Goal: Task Accomplishment & Management: Manage account settings

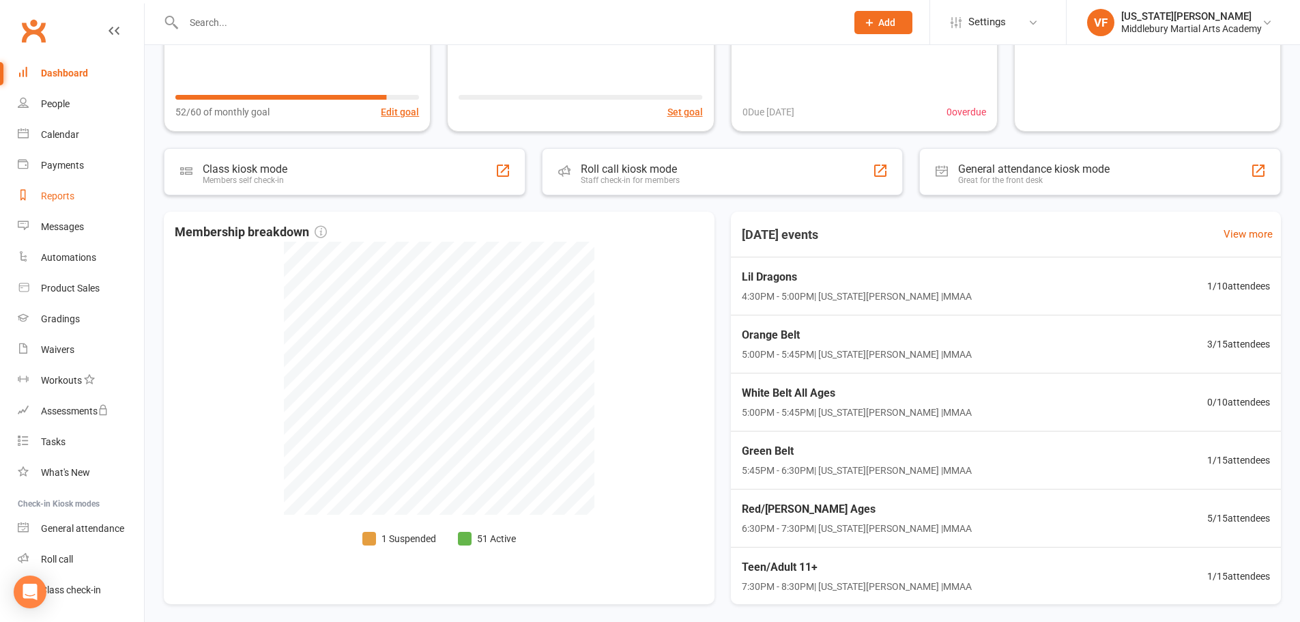
click at [59, 197] on div "Reports" at bounding box center [57, 195] width 33 height 11
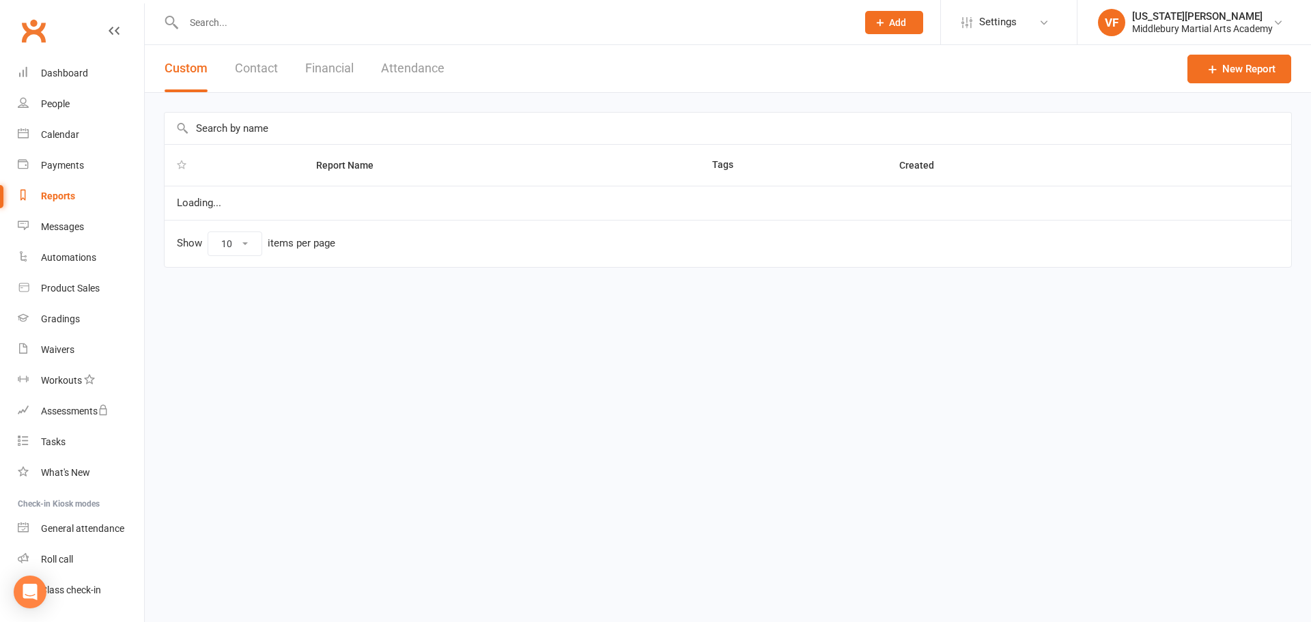
select select "100"
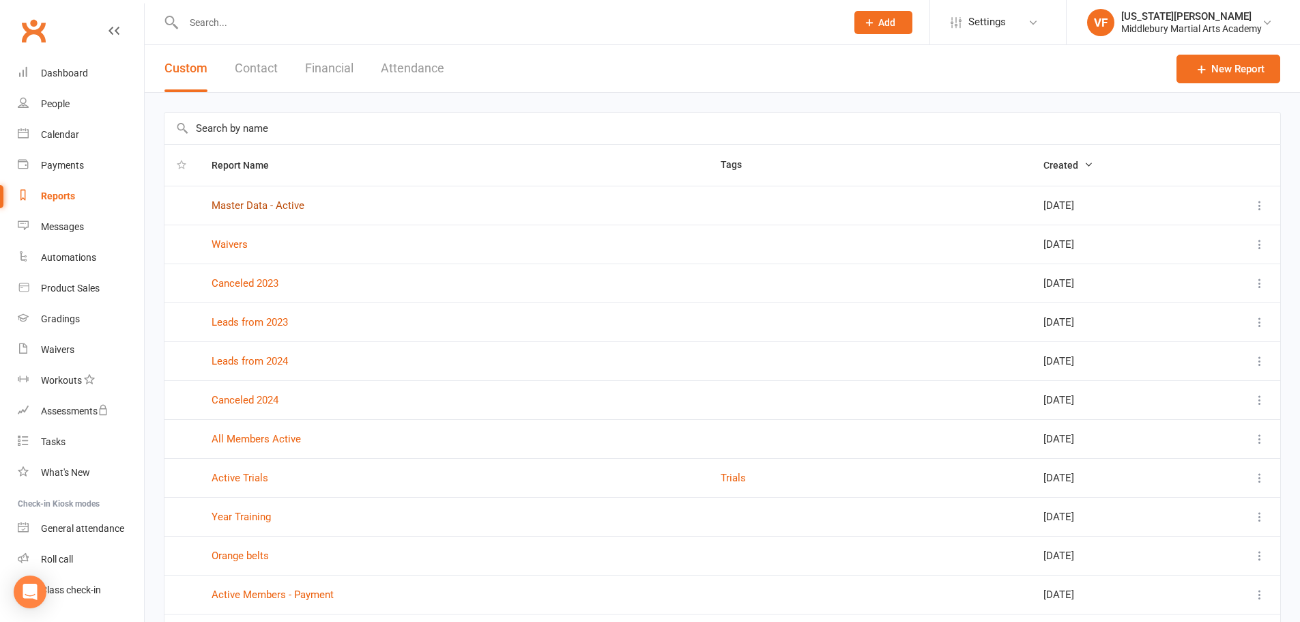
click at [238, 208] on link "Master Data - Active" at bounding box center [258, 205] width 93 height 12
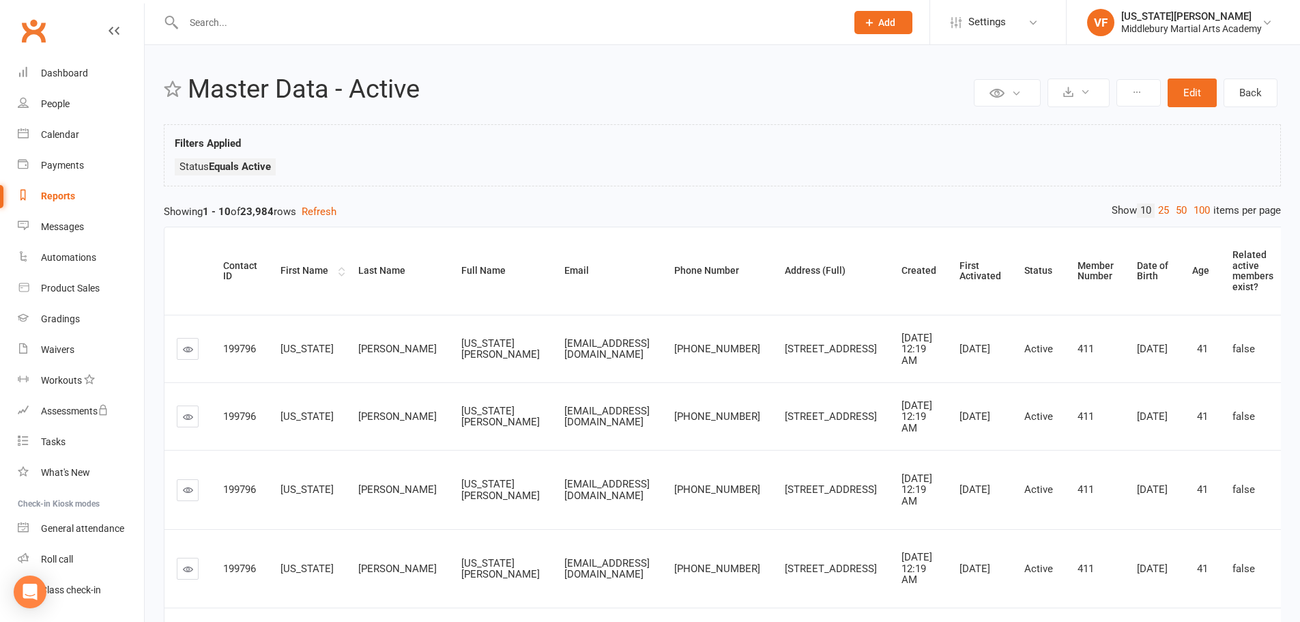
click at [297, 273] on div "First Name" at bounding box center [308, 271] width 55 height 10
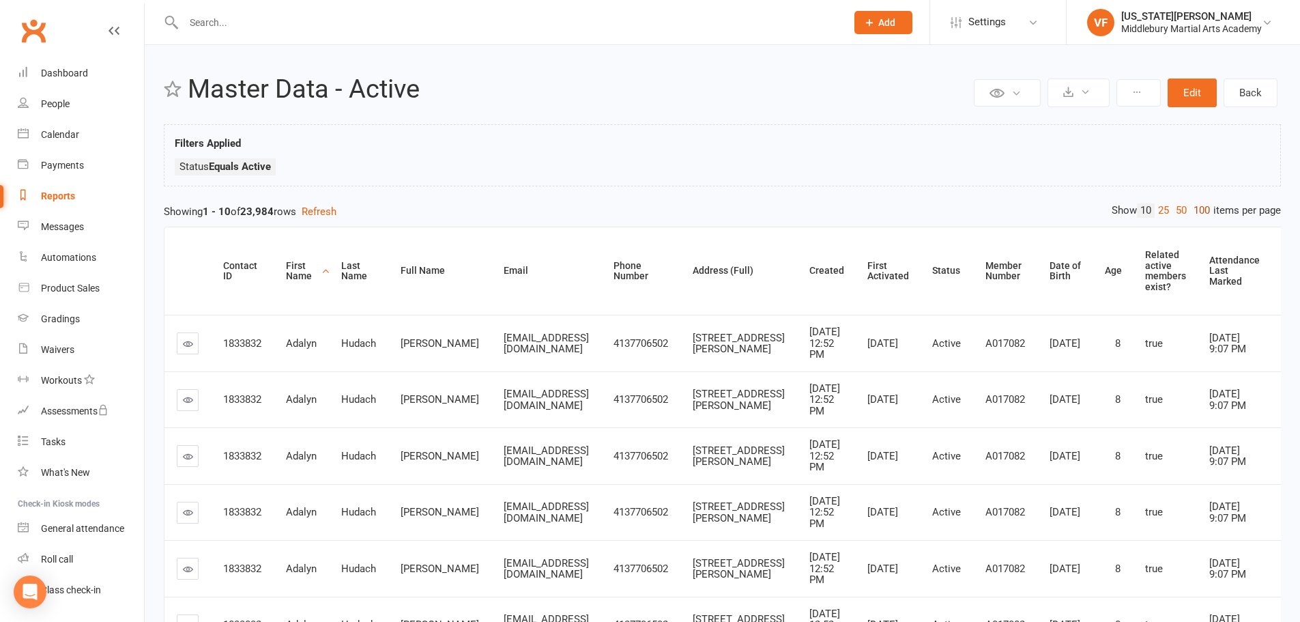
click at [1201, 208] on link "100" at bounding box center [1202, 210] width 23 height 14
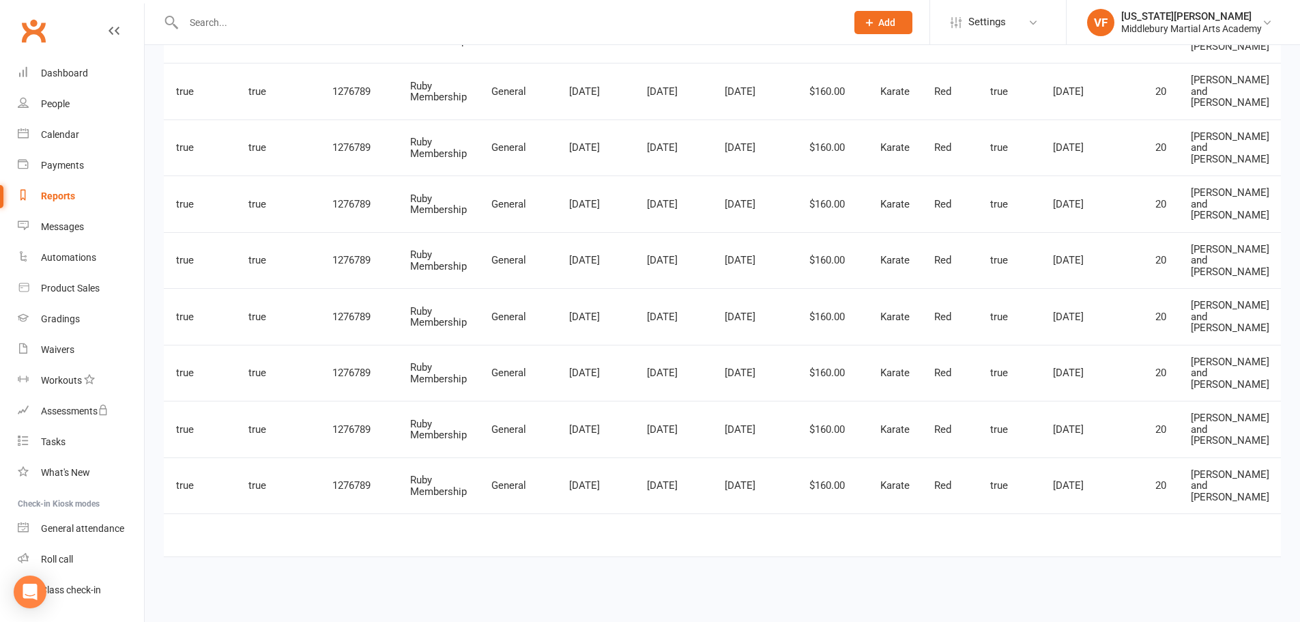
scroll to position [0, 2902]
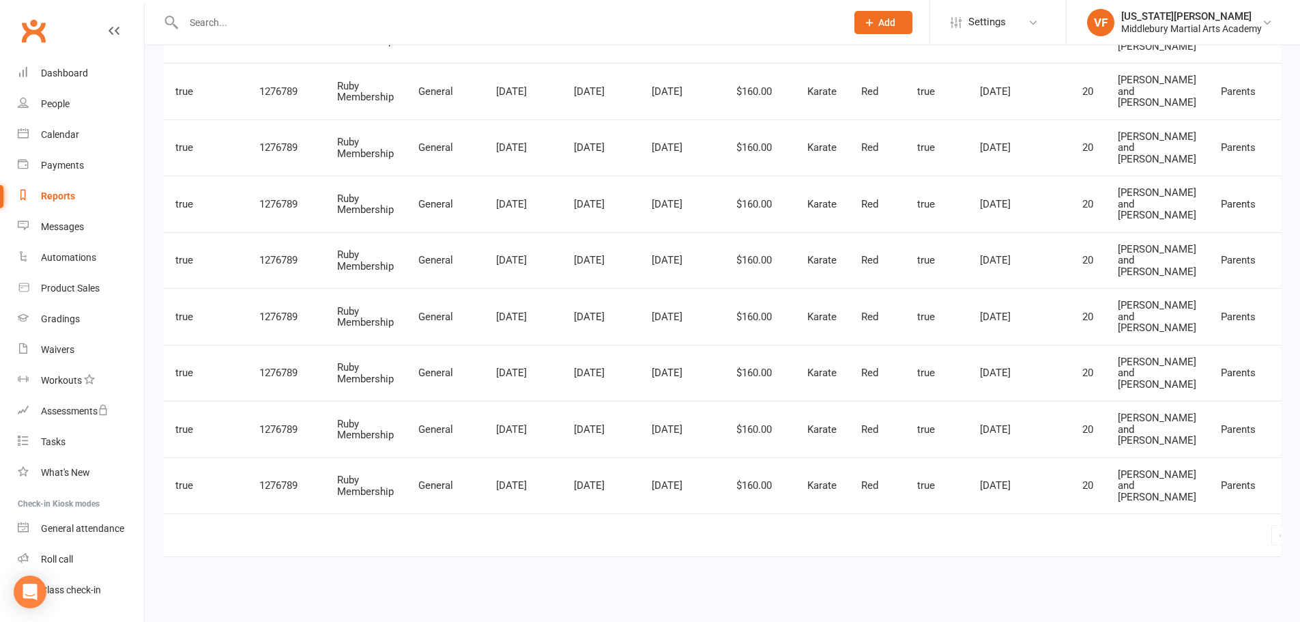
click at [1300, 528] on span "2" at bounding box center [1319, 534] width 5 height 19
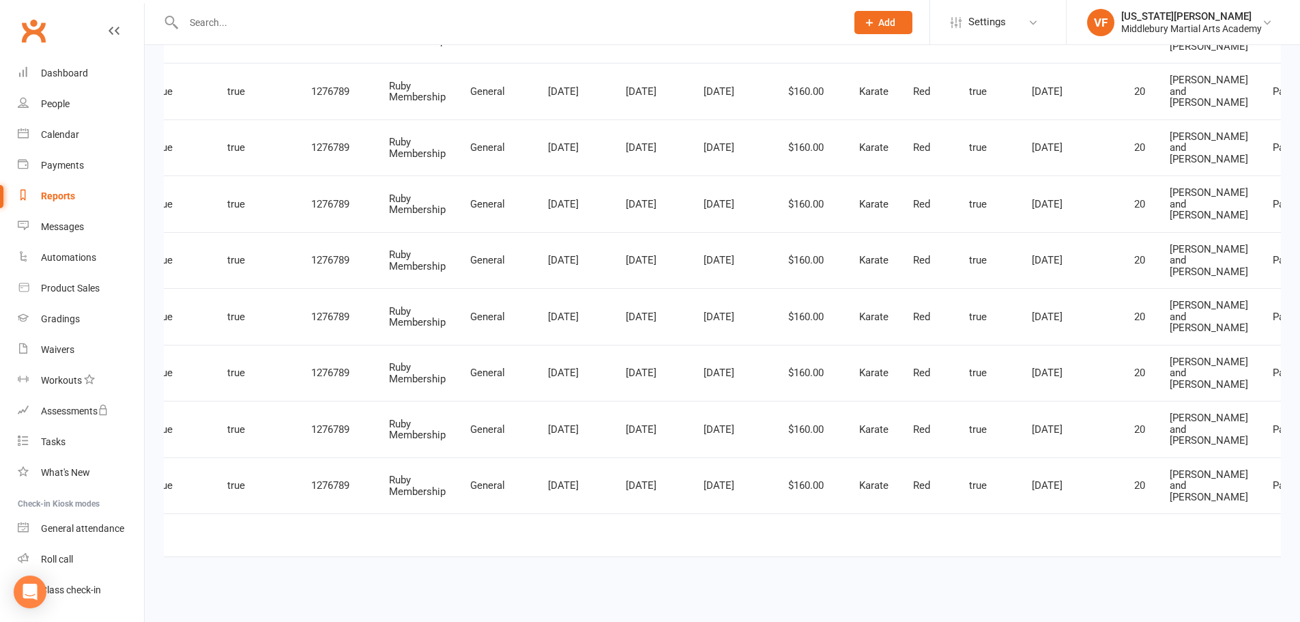
drag, startPoint x: 1021, startPoint y: 572, endPoint x: 950, endPoint y: 567, distance: 71.8
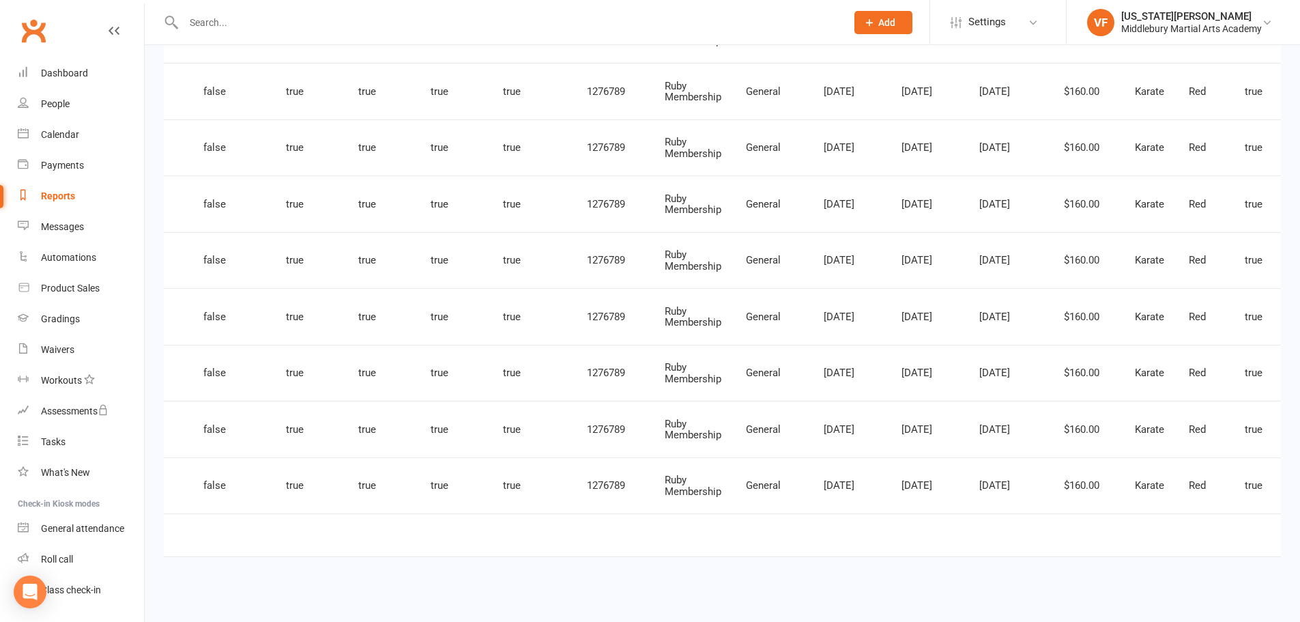
scroll to position [0, 2932]
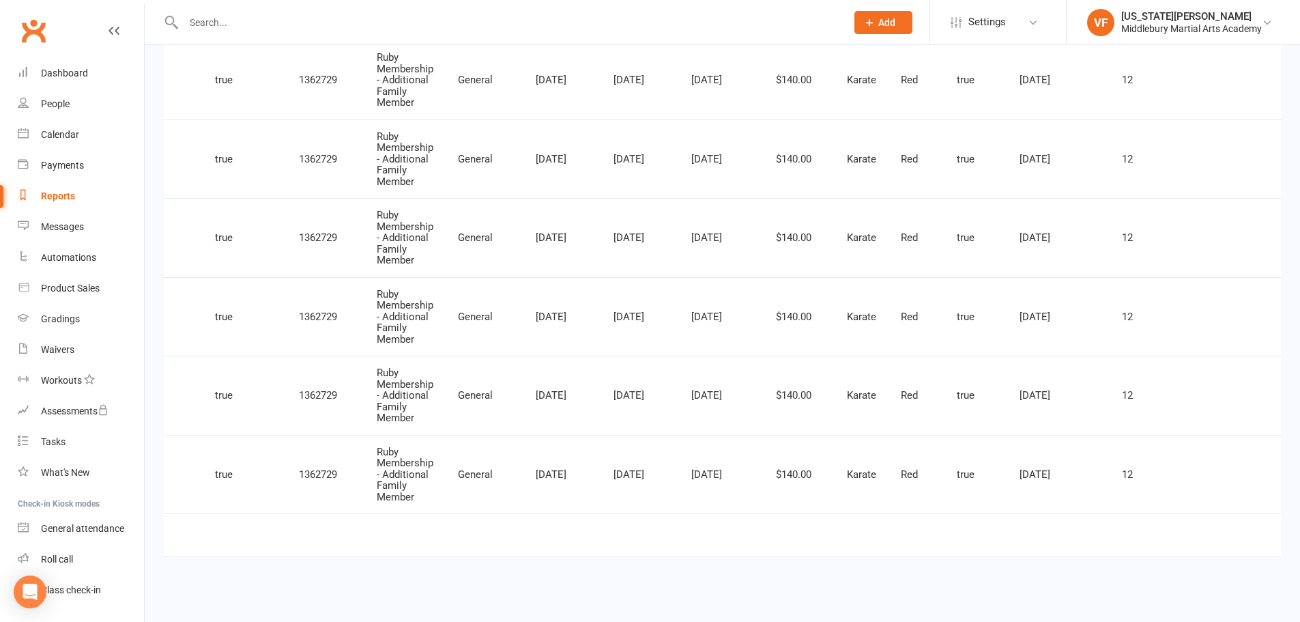
scroll to position [0, 2976]
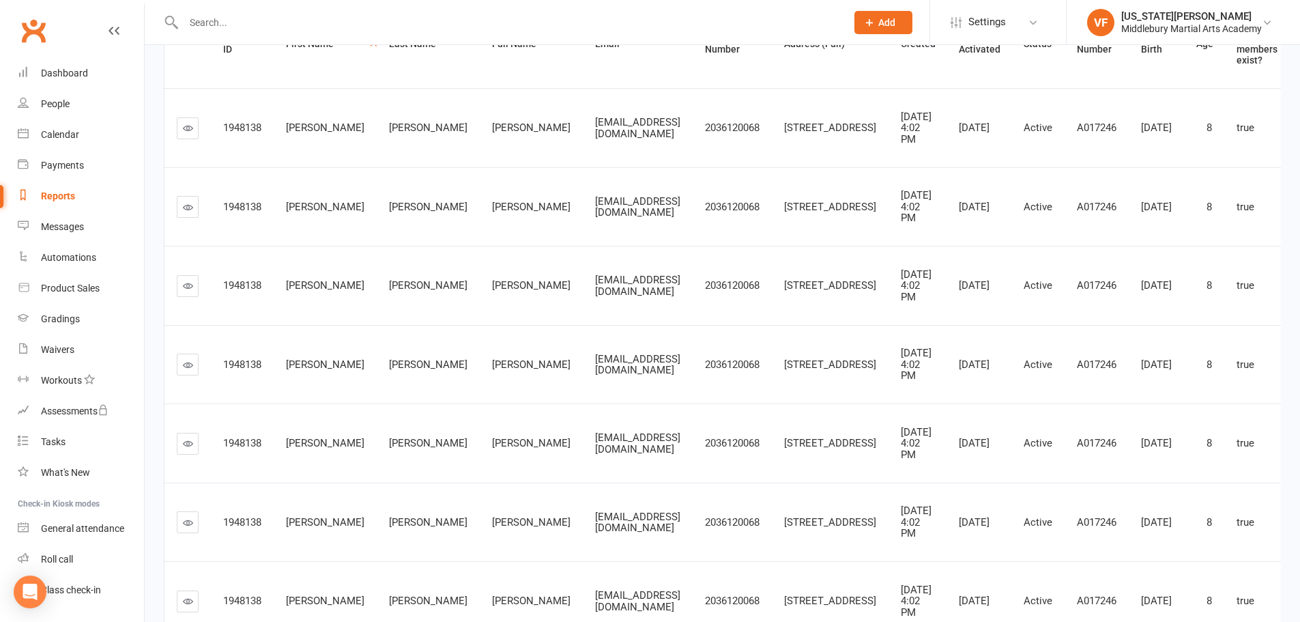
scroll to position [0, 0]
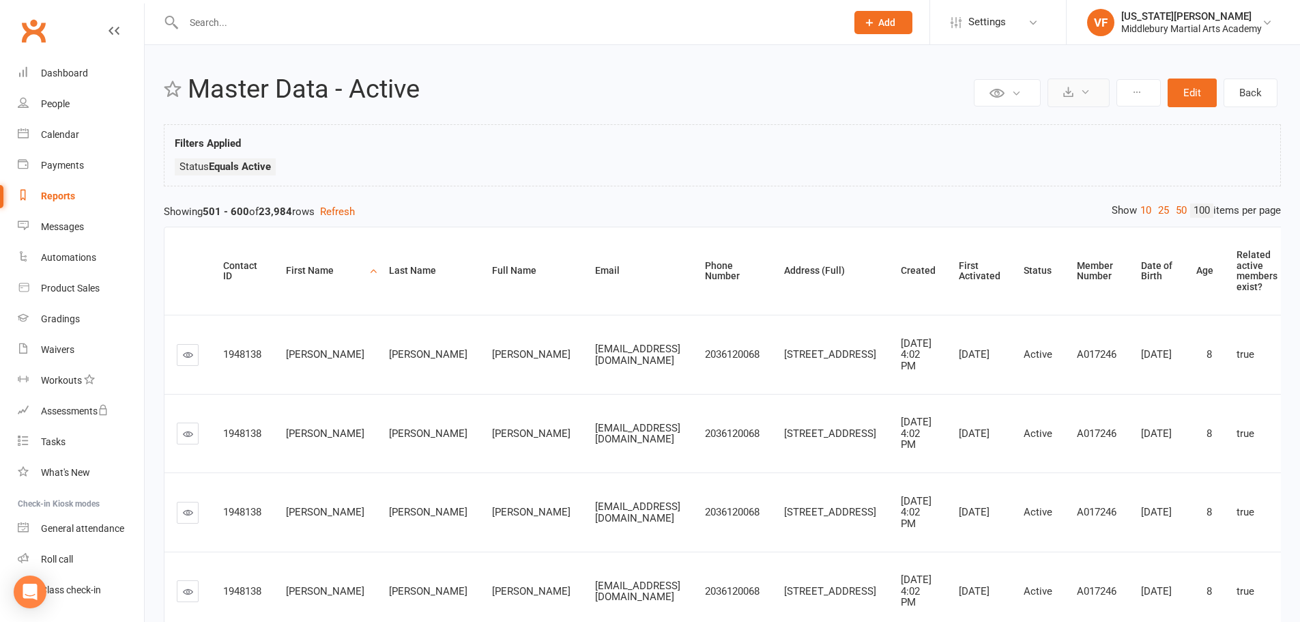
click at [1080, 98] on button at bounding box center [1079, 93] width 62 height 29
click at [1053, 116] on link "Export to CSV" at bounding box center [1037, 125] width 143 height 27
click at [1070, 92] on icon at bounding box center [1069, 92] width 10 height 10
click at [1061, 122] on link "Export to CSV" at bounding box center [1037, 125] width 143 height 27
drag, startPoint x: 60, startPoint y: 194, endPoint x: 78, endPoint y: 209, distance: 23.2
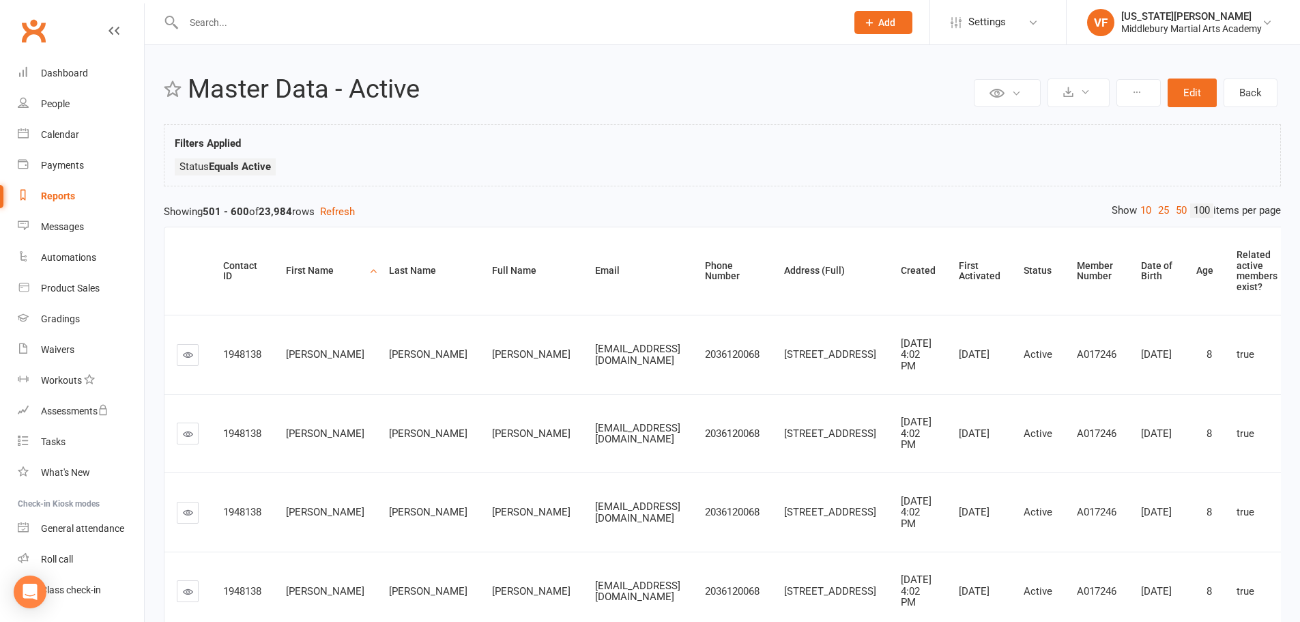
click at [62, 194] on div "Reports" at bounding box center [58, 195] width 34 height 11
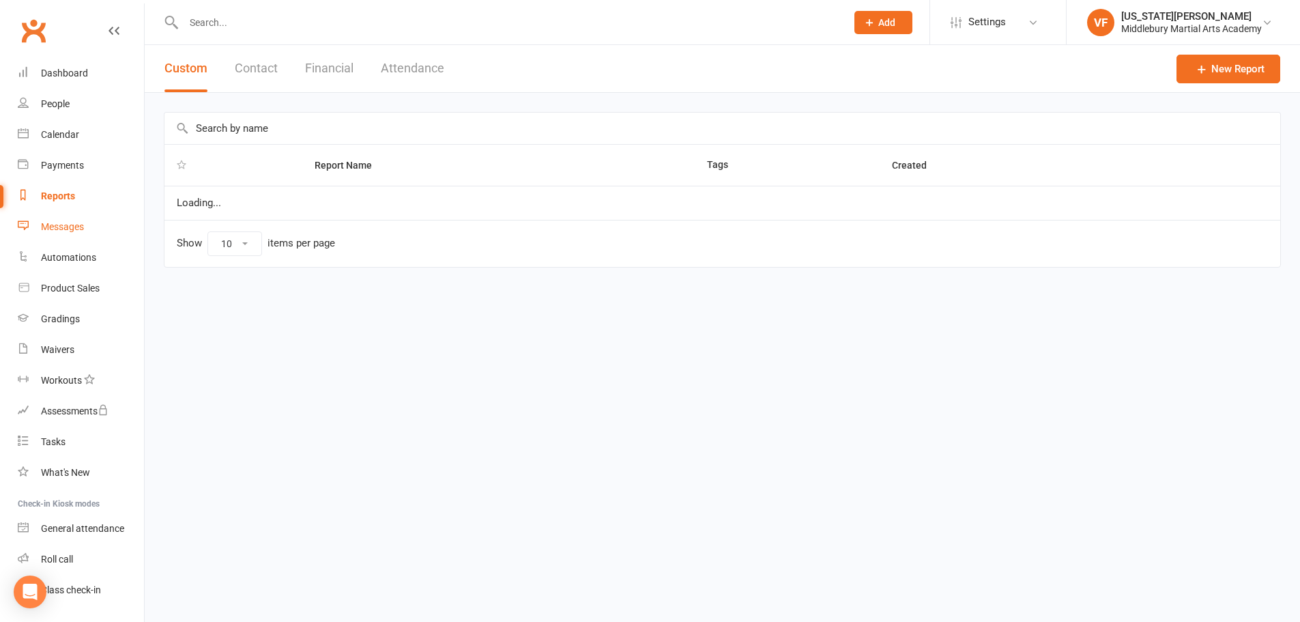
select select "100"
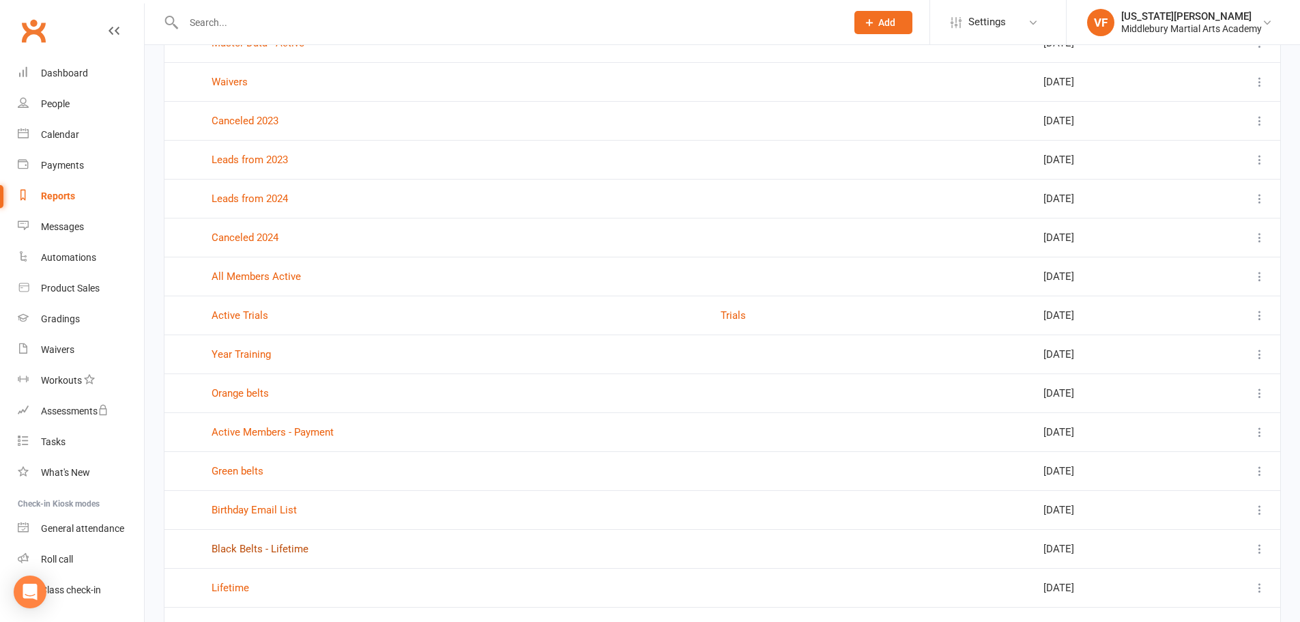
scroll to position [205, 0]
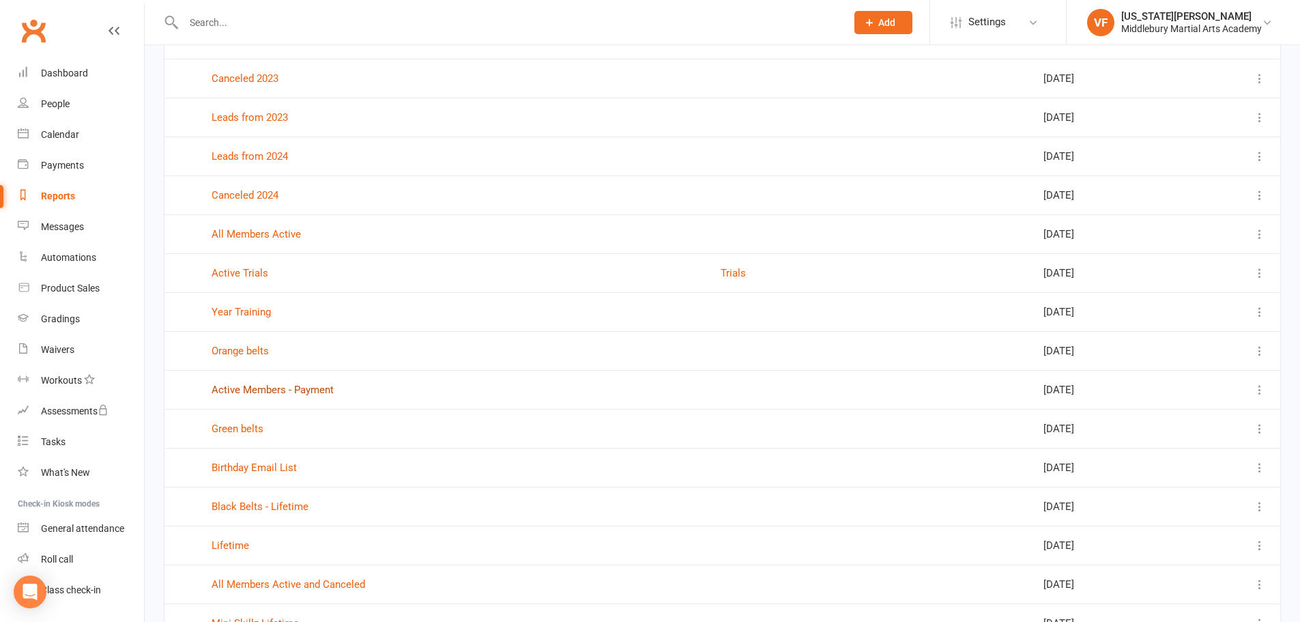
click at [268, 388] on link "Active Members - Payment" at bounding box center [273, 390] width 122 height 12
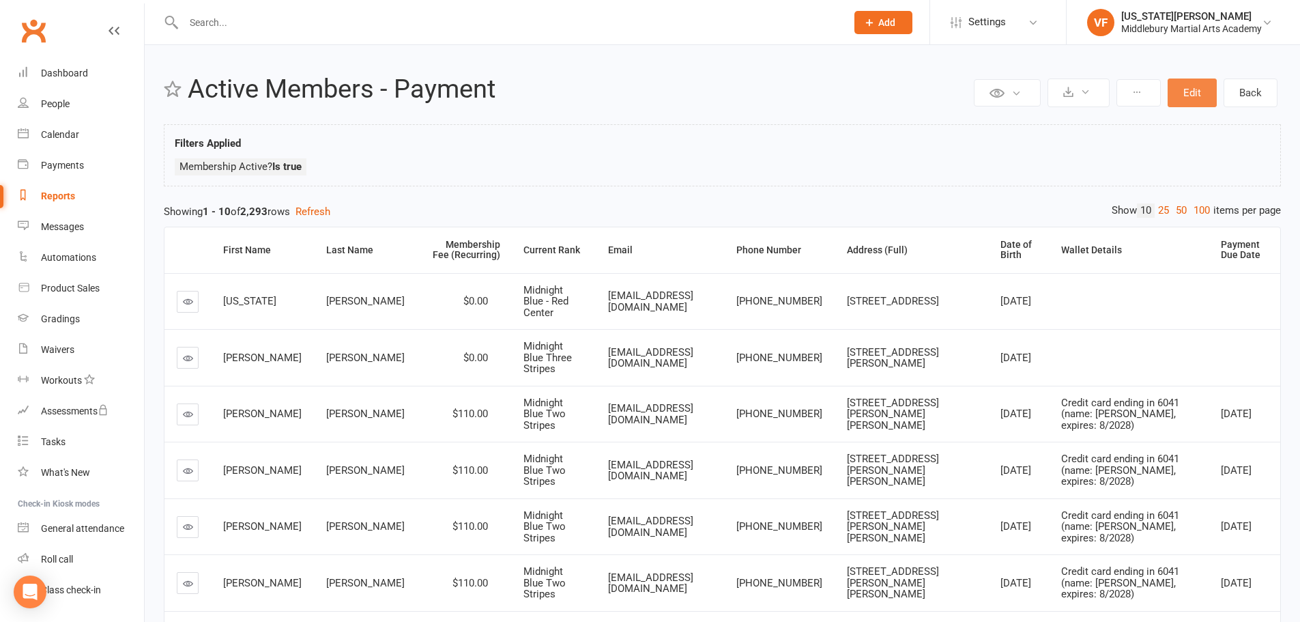
click at [1201, 94] on button "Edit" at bounding box center [1192, 93] width 49 height 29
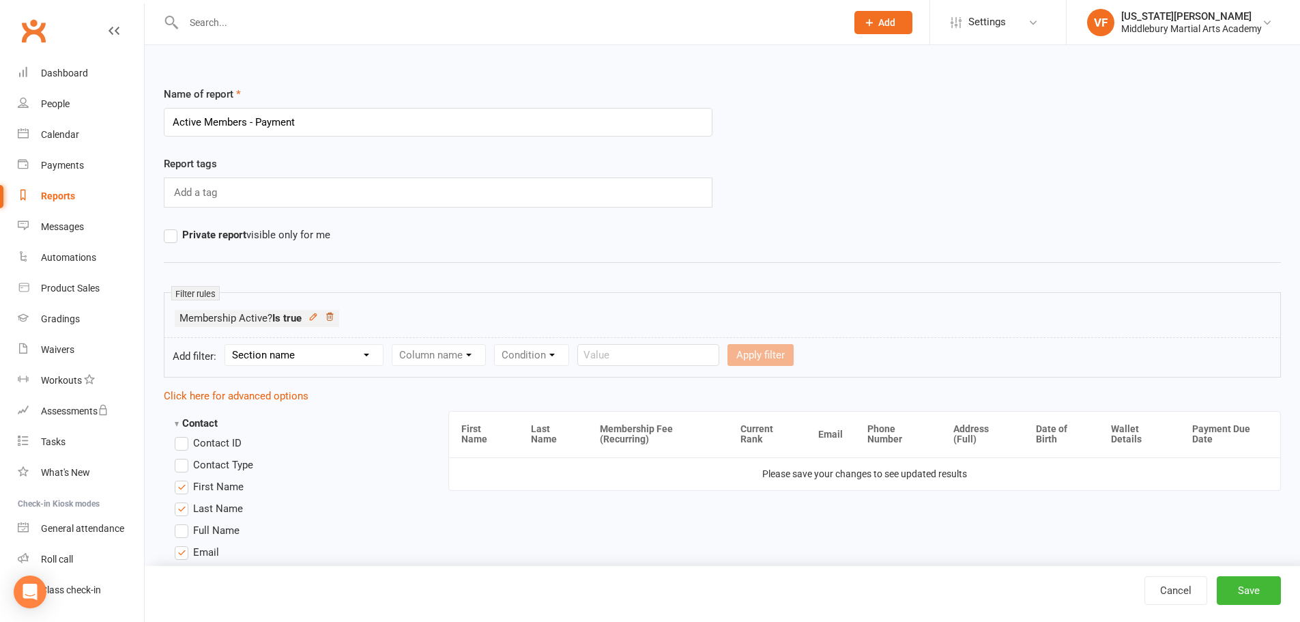
click at [327, 319] on icon at bounding box center [330, 317] width 10 height 10
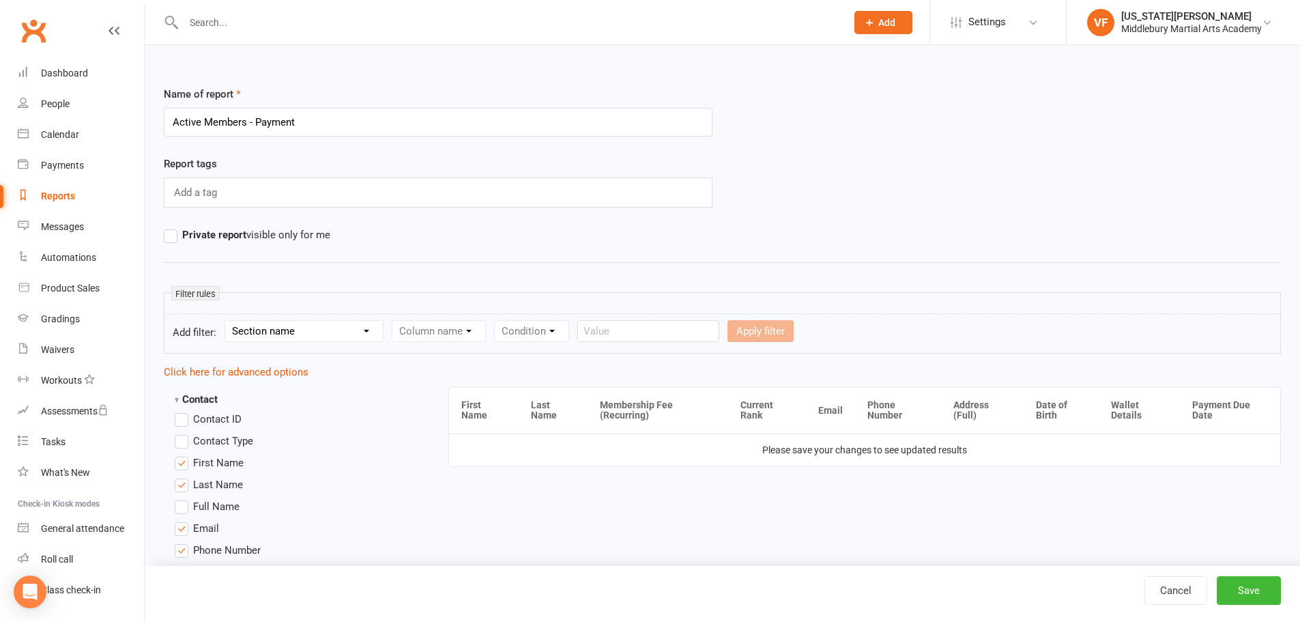
click at [268, 333] on select "Section name Contact Attendance Aggregate Payment Booking Waitlist Attendees Ca…" at bounding box center [304, 331] width 158 height 20
select select "10"
click at [227, 321] on select "Section name Contact Attendance Aggregate Payment Booking Waitlist Attendees Ca…" at bounding box center [304, 331] width 158 height 20
click at [455, 338] on select "Column name Membership ID Membership Name Membership Category Membership Start …" at bounding box center [526, 331] width 266 height 20
click at [322, 335] on select "Section name Contact Attendance Aggregate Payment Booking Waitlist Attendees Ca…" at bounding box center [304, 331] width 158 height 20
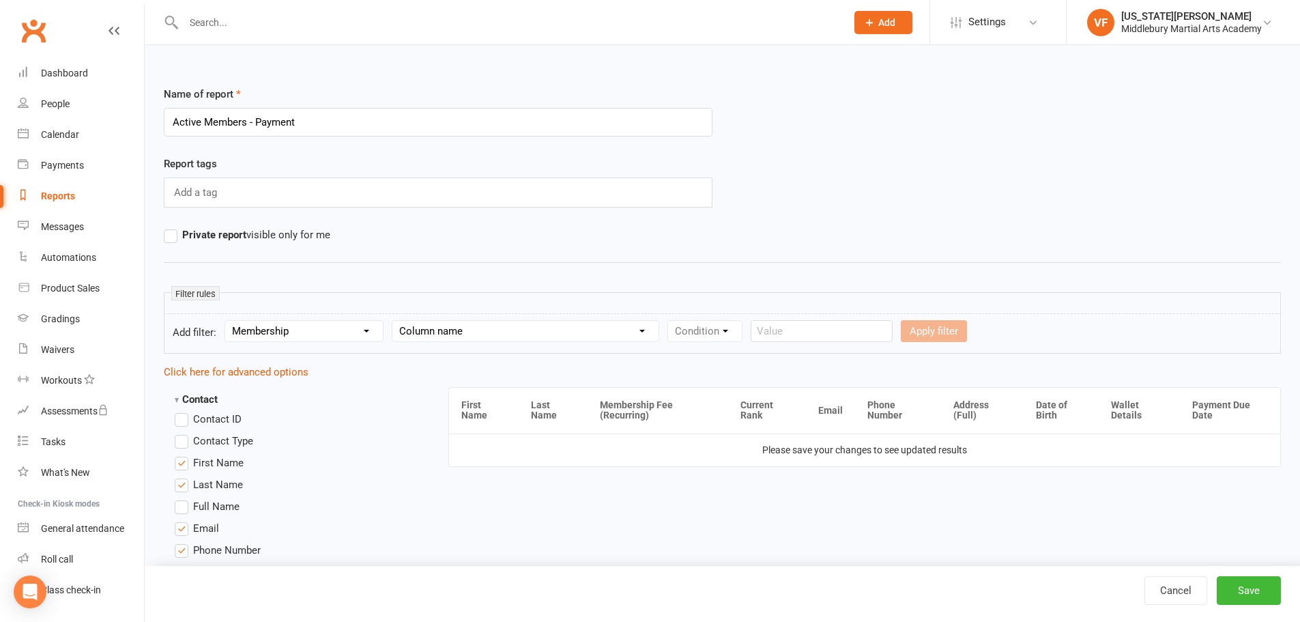
click at [197, 261] on hr at bounding box center [722, 262] width 1117 height 16
click at [61, 193] on div "Reports" at bounding box center [58, 195] width 34 height 11
select select "100"
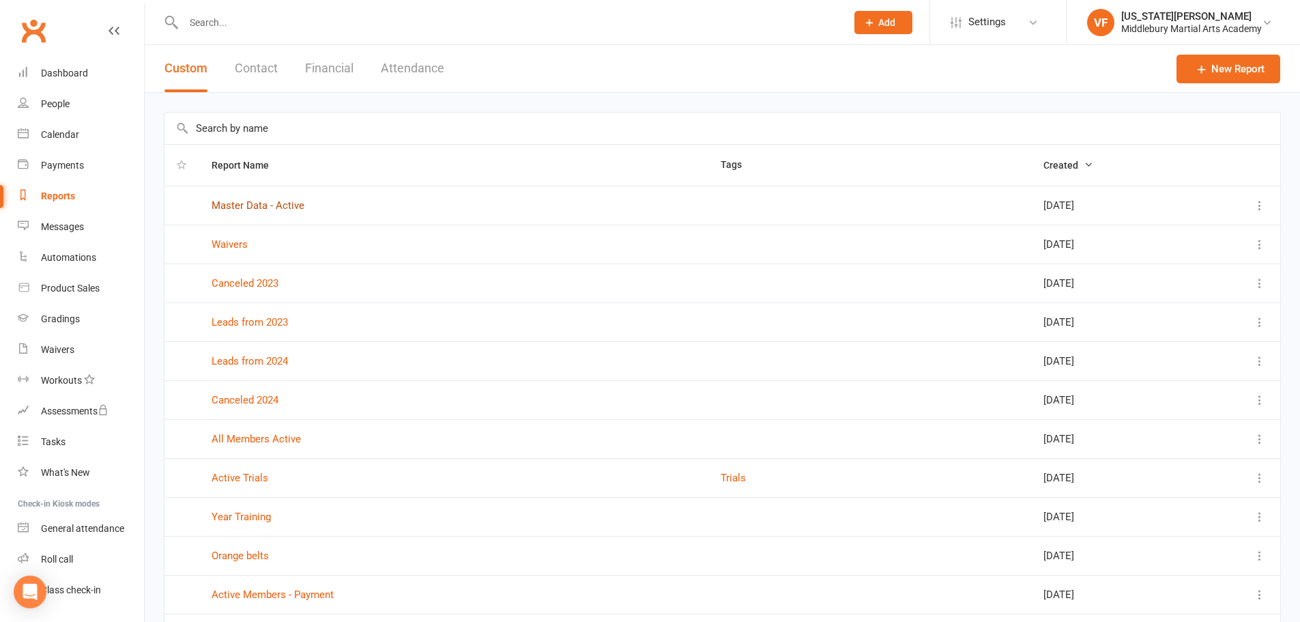
click at [246, 203] on link "Master Data - Active" at bounding box center [258, 205] width 93 height 12
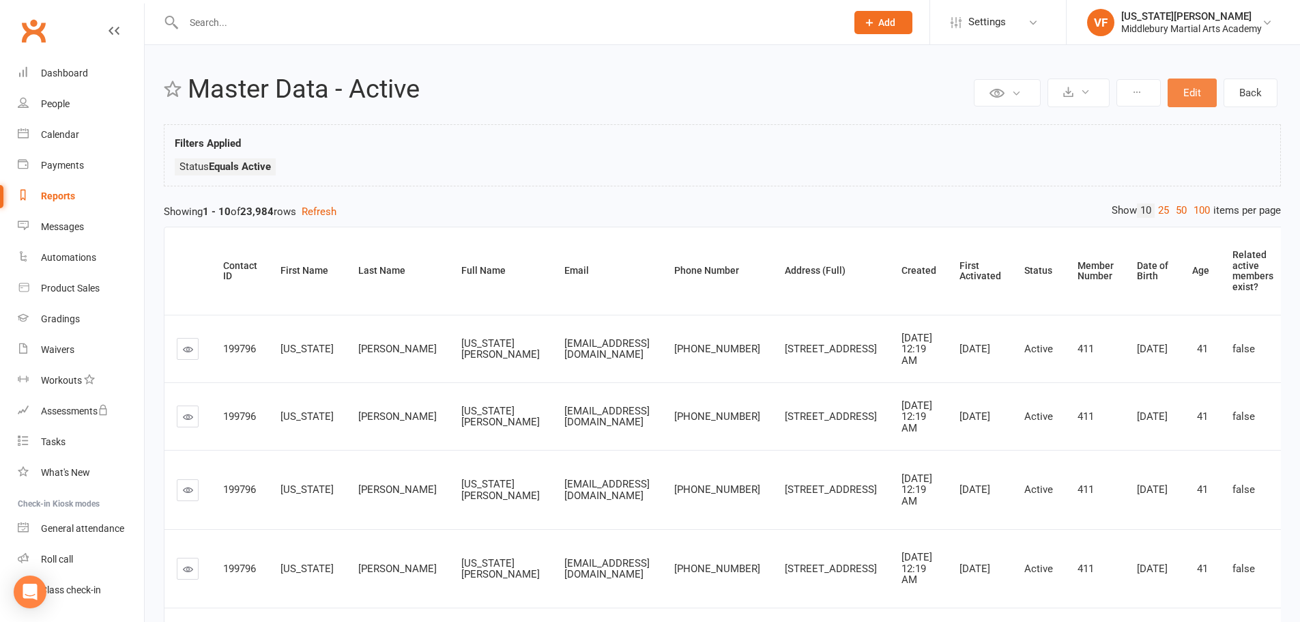
click at [1186, 94] on button "Edit" at bounding box center [1192, 93] width 49 height 29
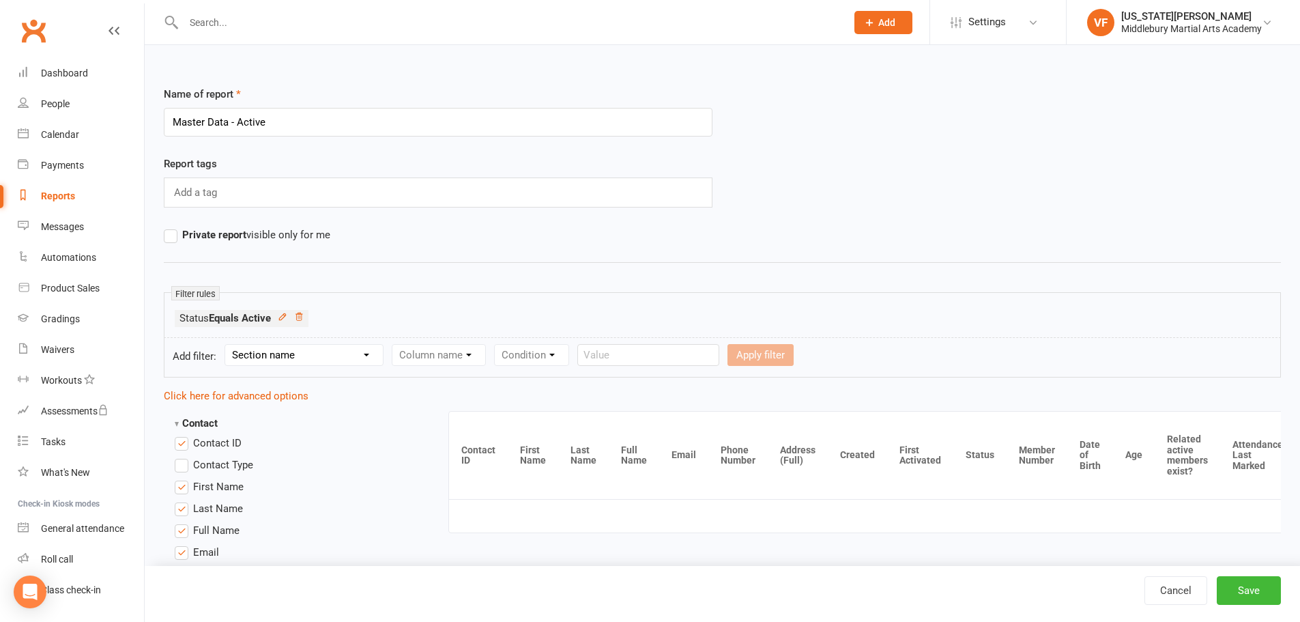
click at [307, 317] on li "Status Equals Active" at bounding box center [242, 318] width 134 height 17
click at [304, 315] on icon at bounding box center [299, 317] width 10 height 10
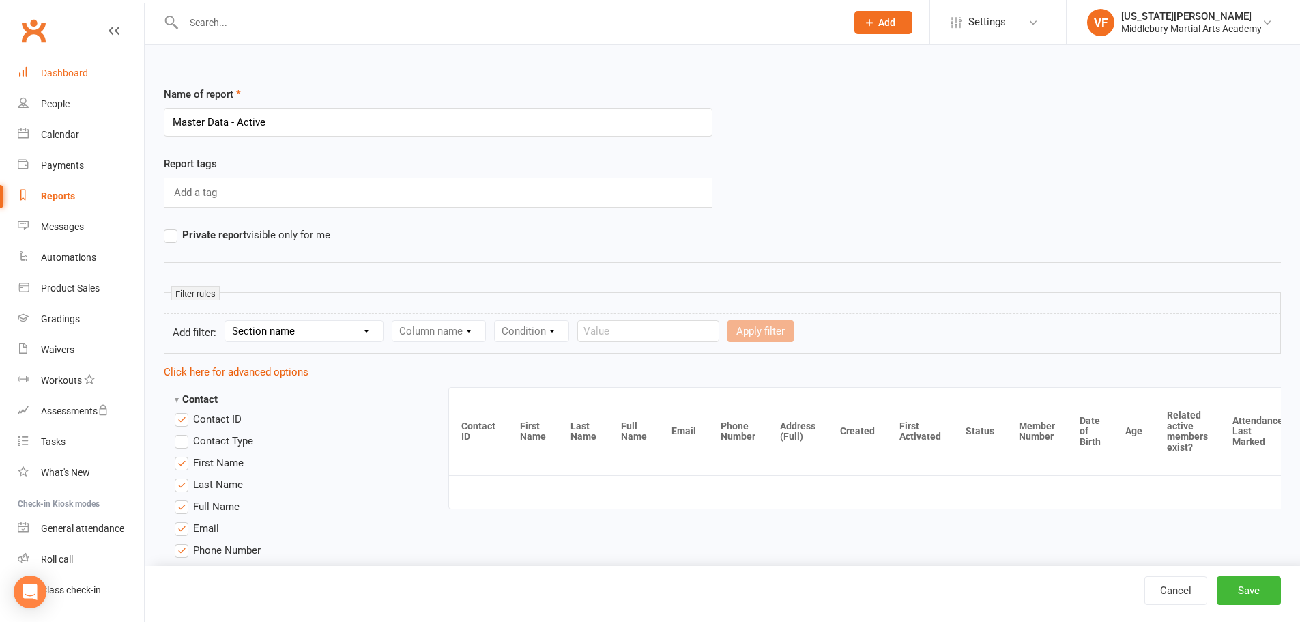
click at [38, 72] on link "Dashboard" at bounding box center [81, 73] width 126 height 31
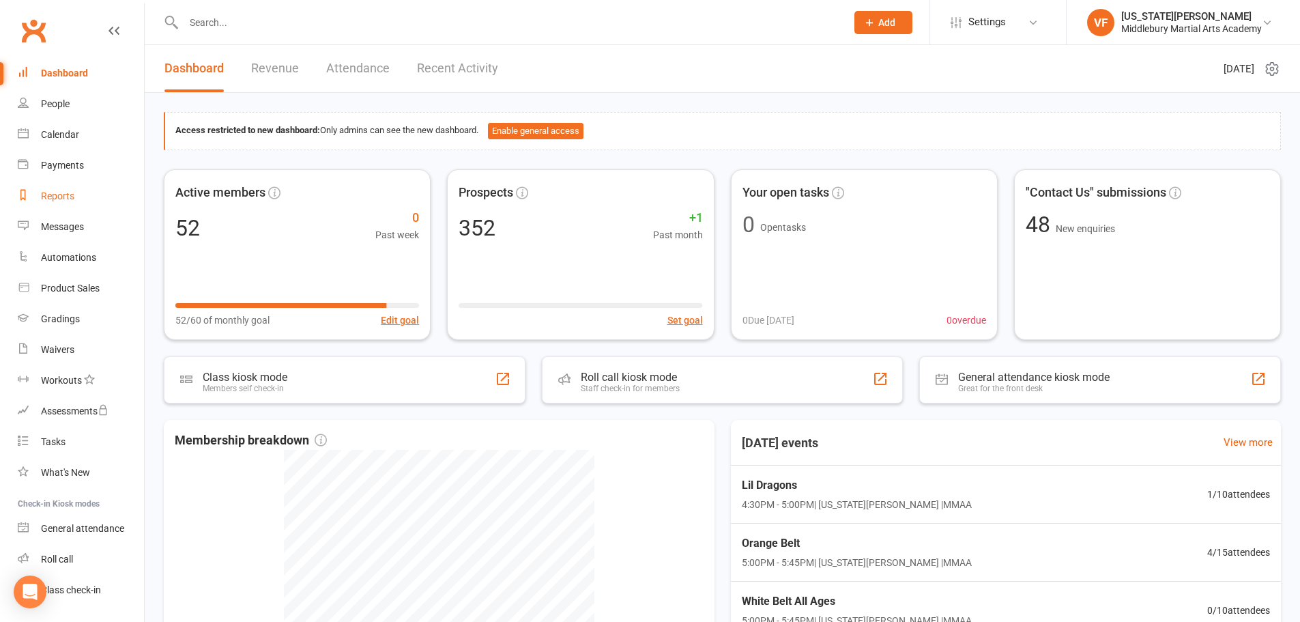
click at [50, 195] on div "Reports" at bounding box center [57, 195] width 33 height 11
select select "100"
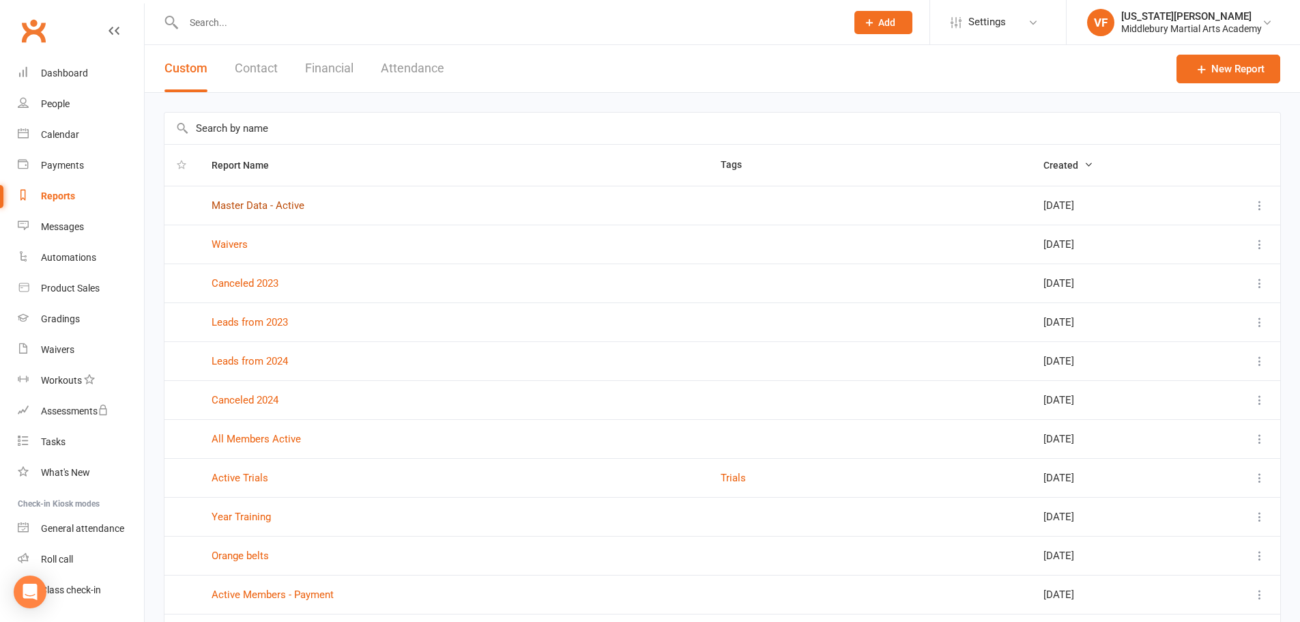
click at [227, 205] on link "Master Data - Active" at bounding box center [258, 205] width 93 height 12
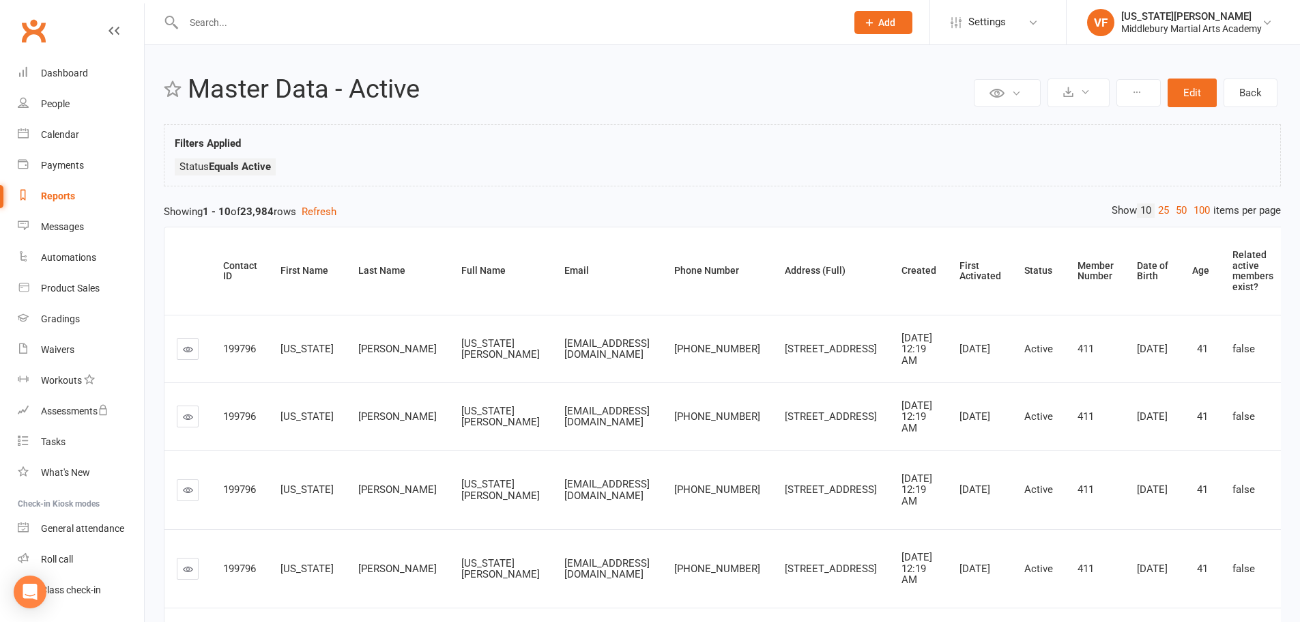
click at [72, 199] on div "Reports" at bounding box center [58, 195] width 34 height 11
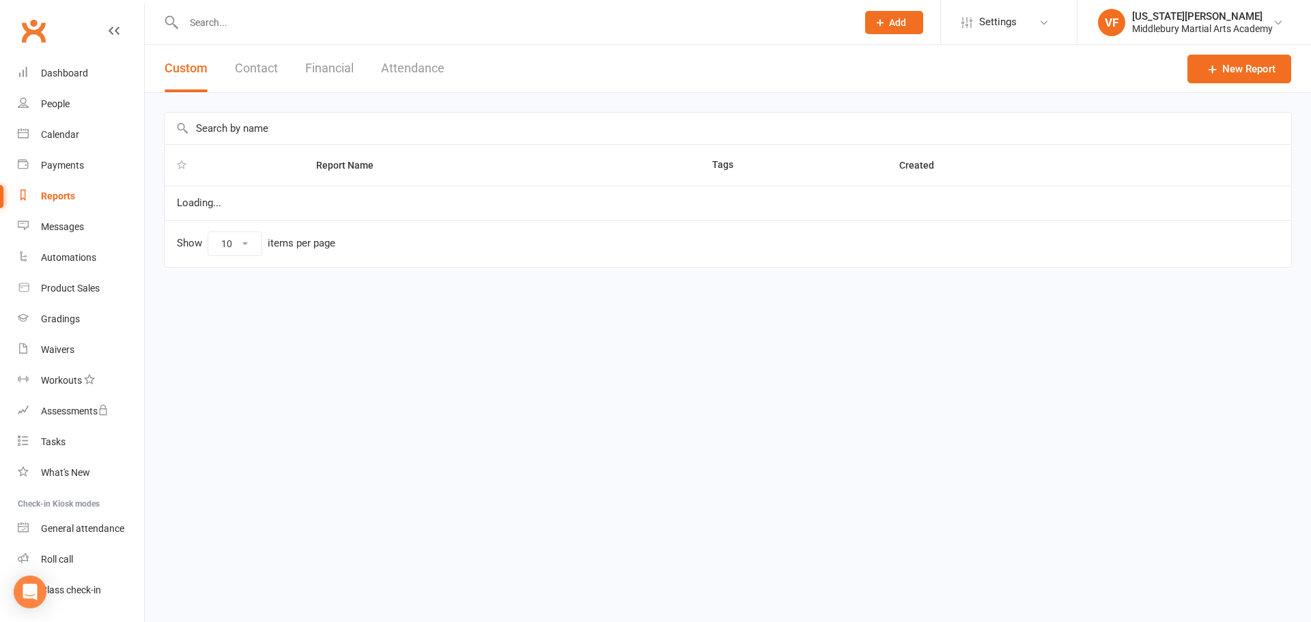
select select "100"
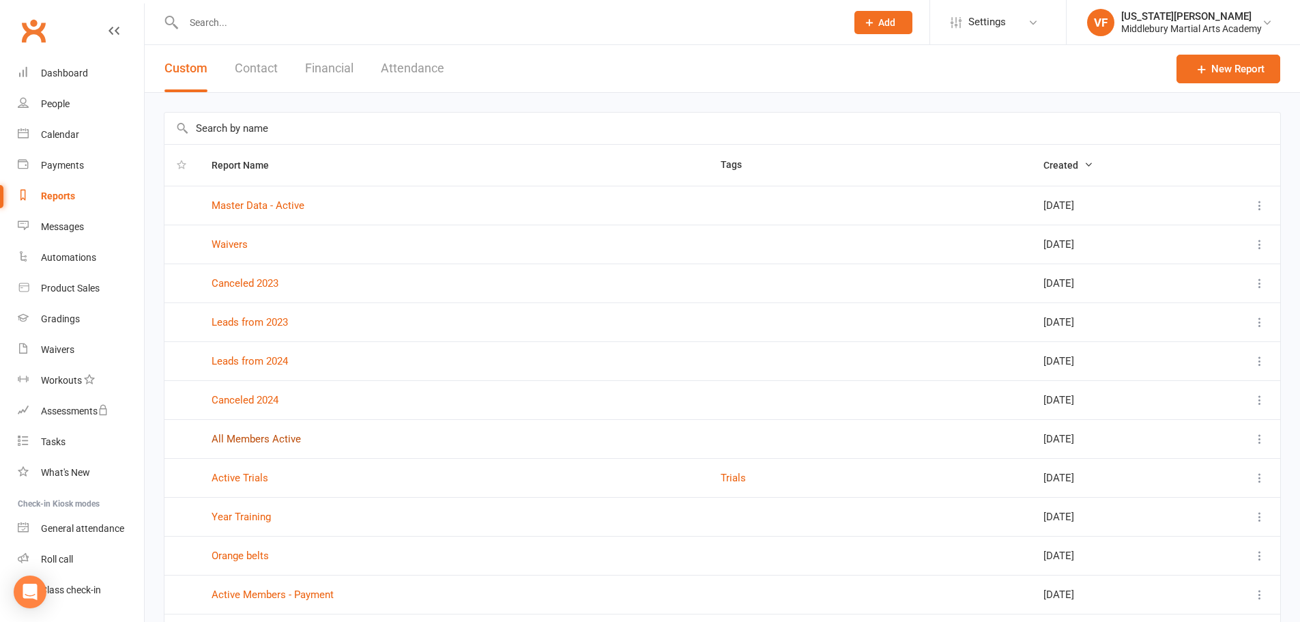
click at [252, 440] on link "All Members Active" at bounding box center [256, 439] width 89 height 12
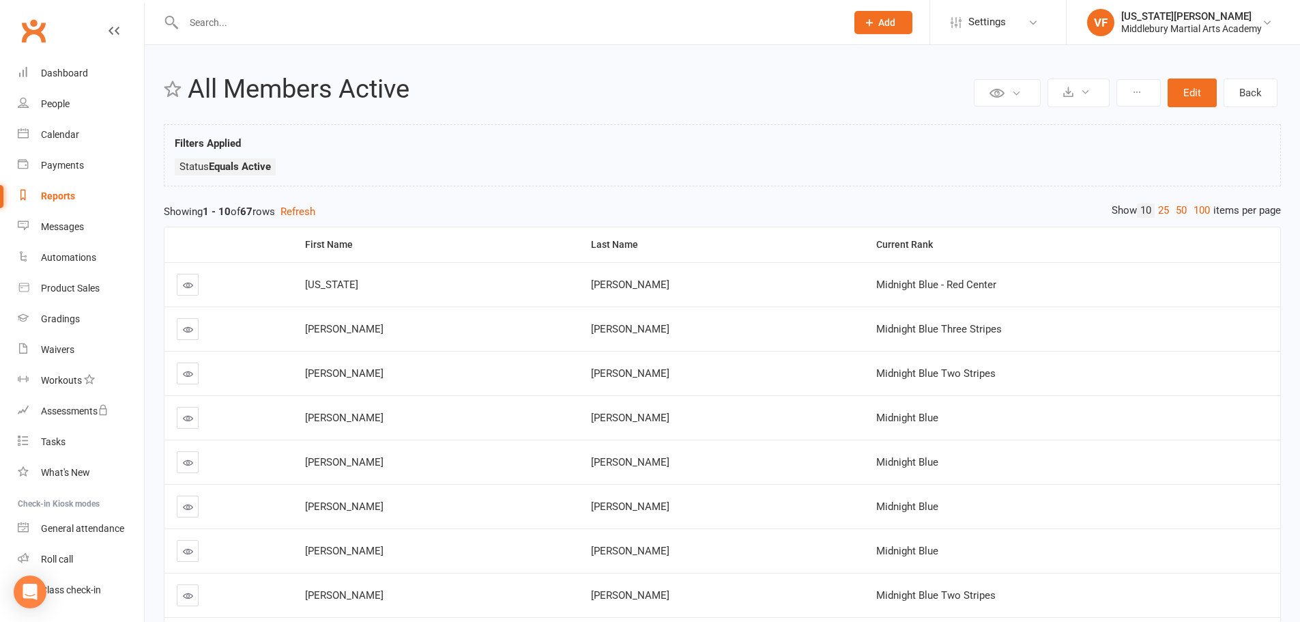
click at [68, 196] on div "Reports" at bounding box center [58, 195] width 34 height 11
select select "100"
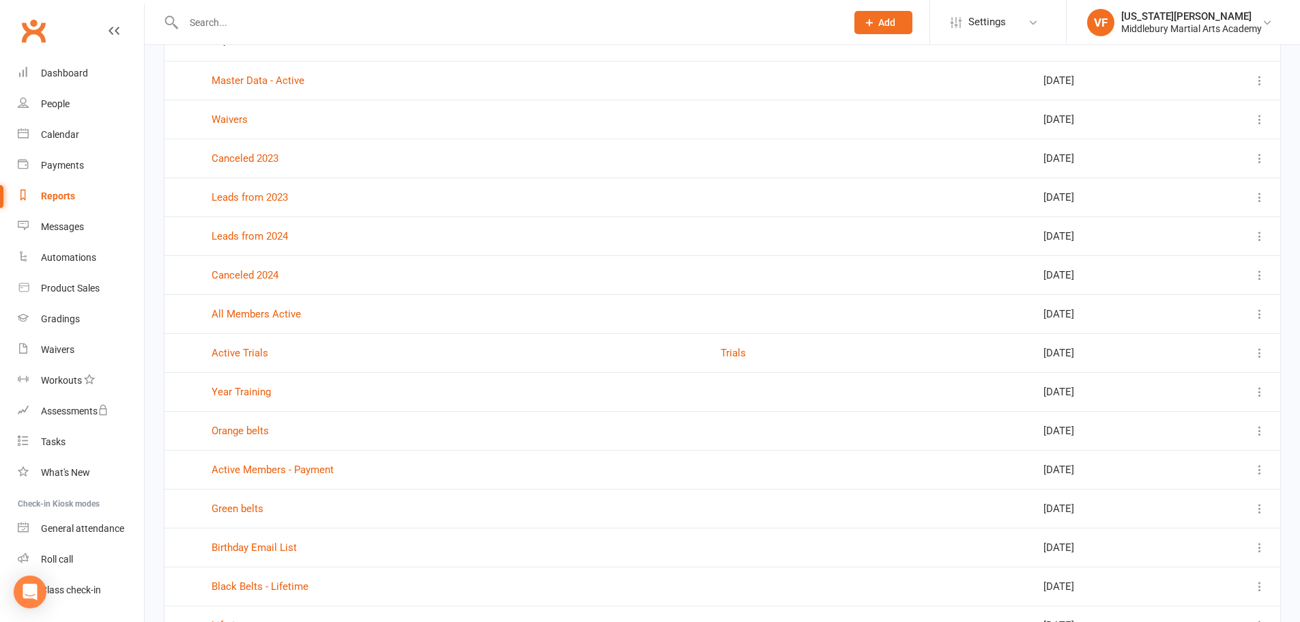
scroll to position [137, 0]
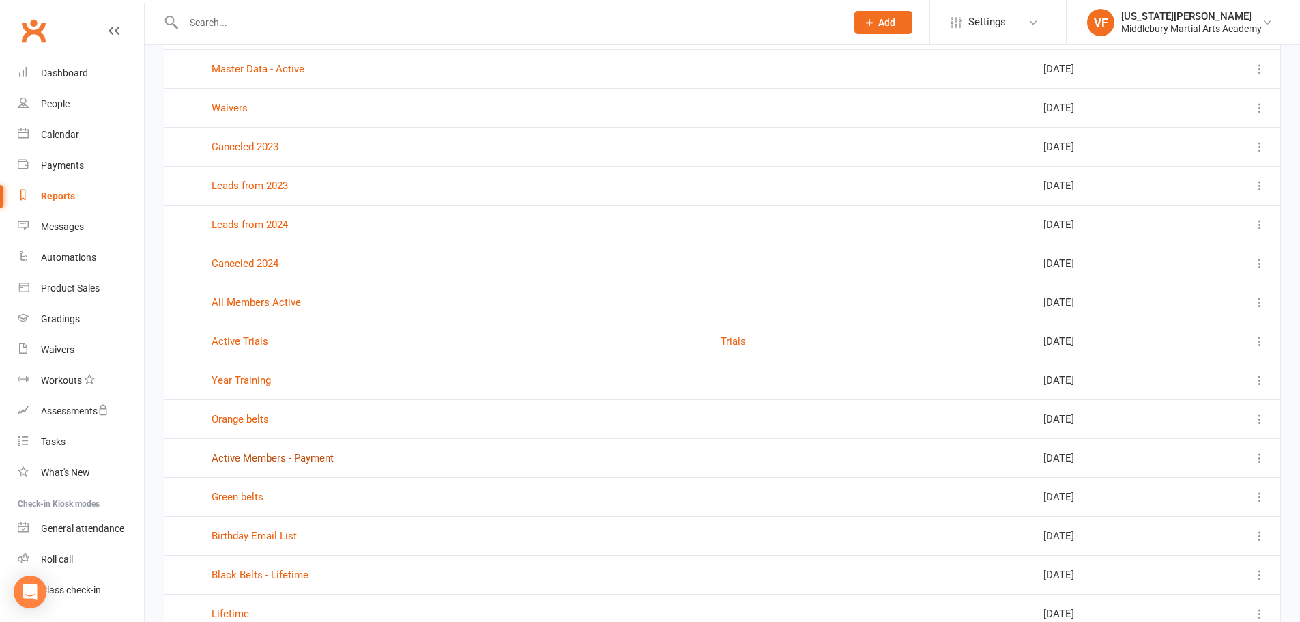
click at [257, 457] on link "Active Members - Payment" at bounding box center [273, 458] width 122 height 12
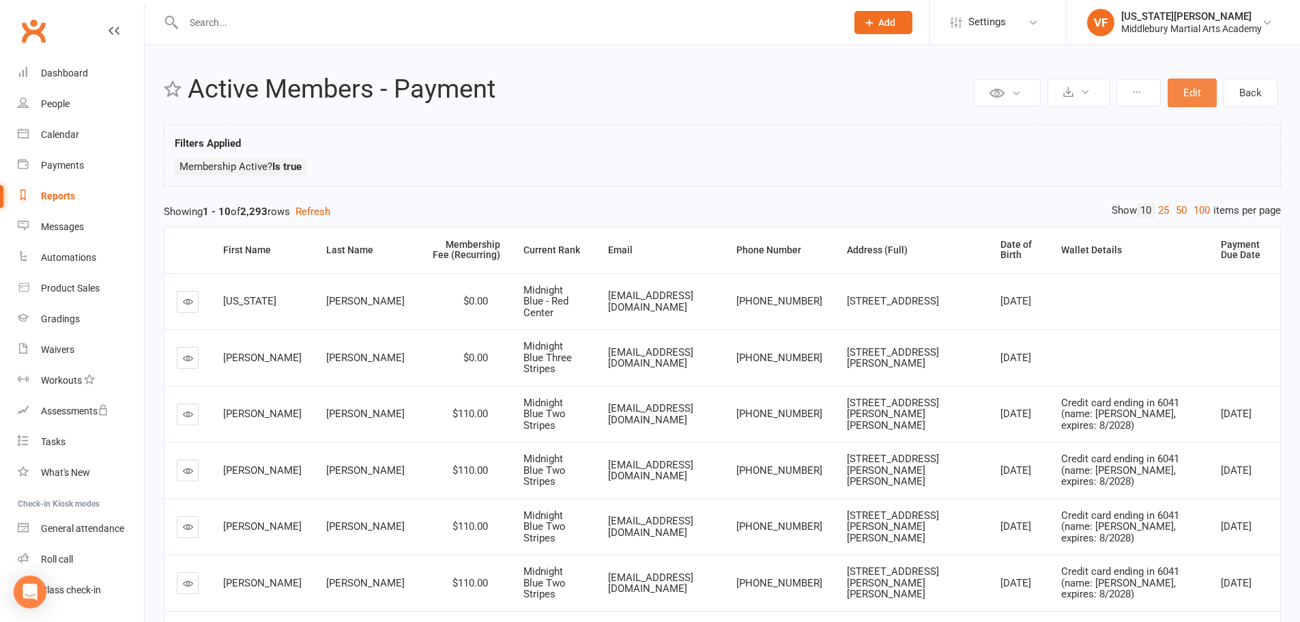
click at [1186, 94] on button "Edit" at bounding box center [1192, 93] width 49 height 29
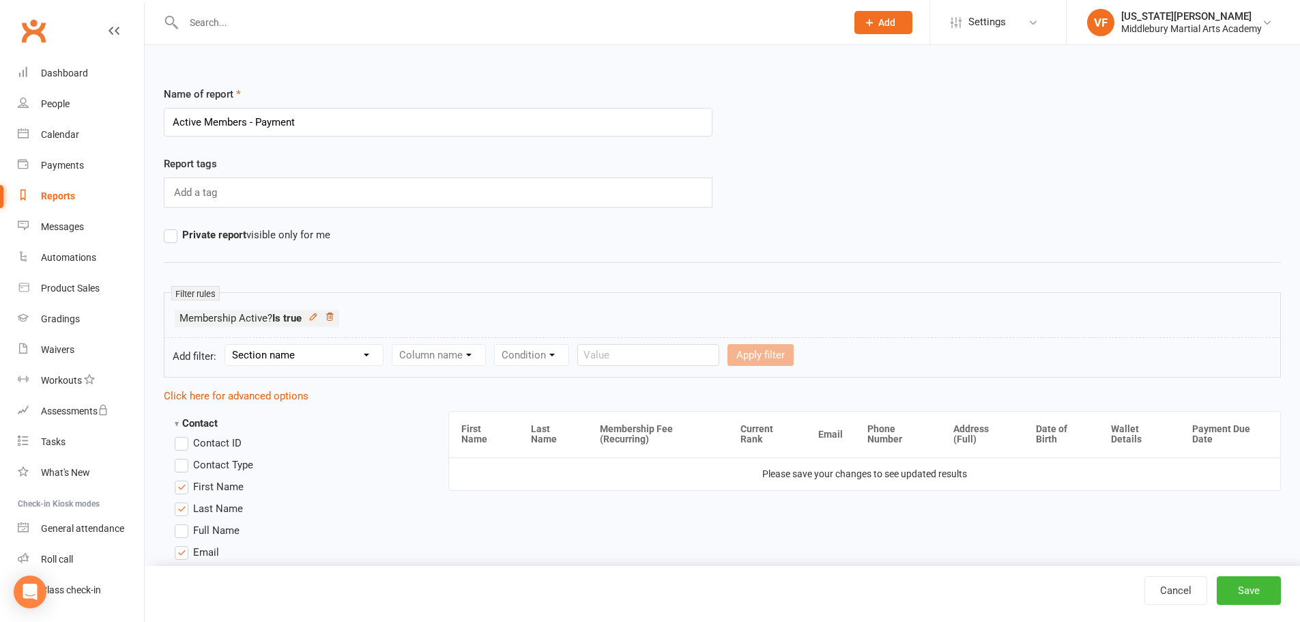
click at [329, 319] on icon at bounding box center [330, 317] width 10 height 10
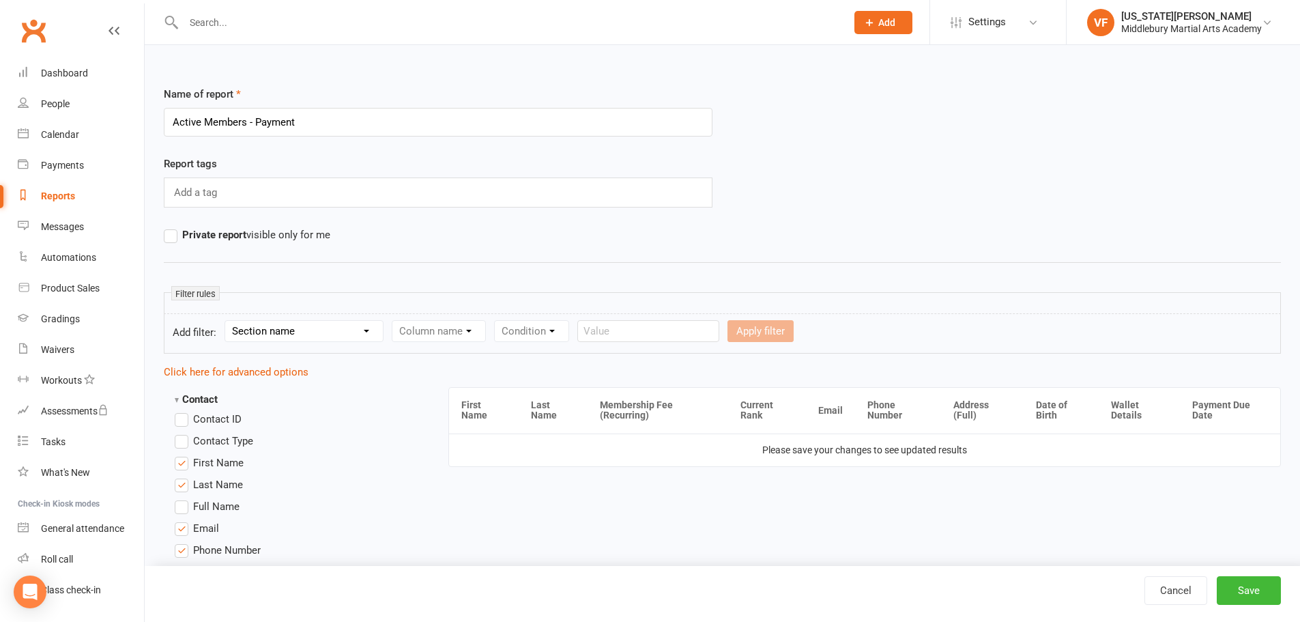
click at [247, 334] on select "Section name Contact Attendance Aggregate Payment Booking Waitlist Attendees Ca…" at bounding box center [304, 331] width 158 height 20
select select "0"
click at [227, 321] on select "Section name Contact Attendance Aggregate Payment Booking Waitlist Attendees Ca…" at bounding box center [304, 331] width 158 height 20
click at [423, 324] on select "Column name Contact Type First Name Last Name Full Name Email Phone Number Addr…" at bounding box center [555, 331] width 324 height 20
select select "12"
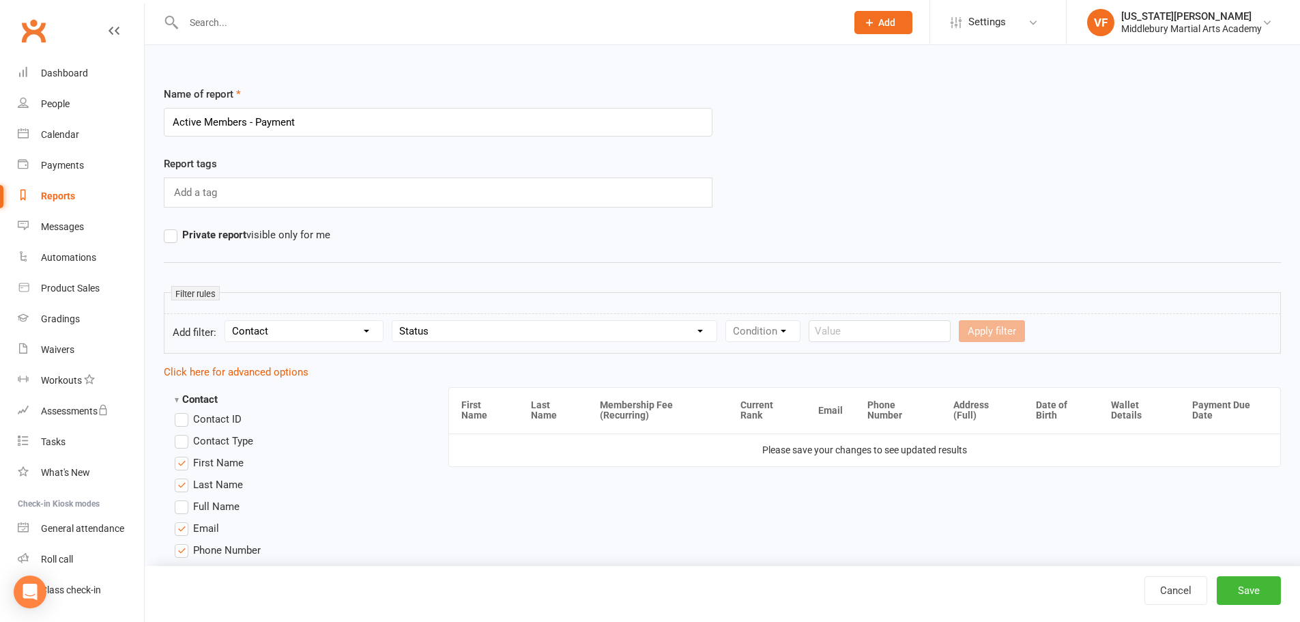
click at [395, 321] on select "Column name Contact Type First Name Last Name Full Name Email Phone Number Addr…" at bounding box center [555, 331] width 324 height 20
click at [757, 333] on select "Condition Equals Does not equal Contains Does not contain Is blank or does not …" at bounding box center [804, 331] width 157 height 20
select select "0"
click at [728, 321] on select "Condition Equals Does not equal Contains Does not contain Is blank or does not …" at bounding box center [804, 331] width 157 height 20
click at [907, 328] on select "Value Prospect: Initial Contact Prospect: Follow-up Call Prospect: Follow-up Em…" at bounding box center [967, 331] width 149 height 20
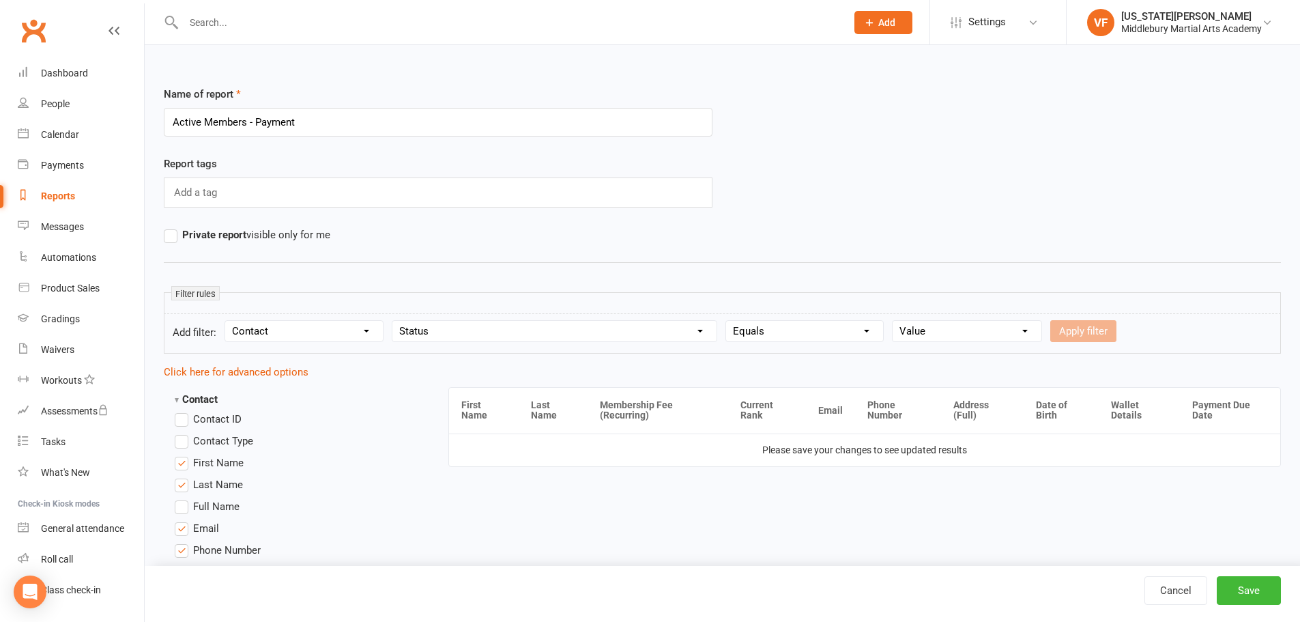
select select "6"
click at [894, 321] on select "Value Prospect: Initial Contact Prospect: Follow-up Call Prospect: Follow-up Em…" at bounding box center [967, 331] width 149 height 20
click at [1077, 334] on button "Apply filter" at bounding box center [1084, 331] width 66 height 22
select select
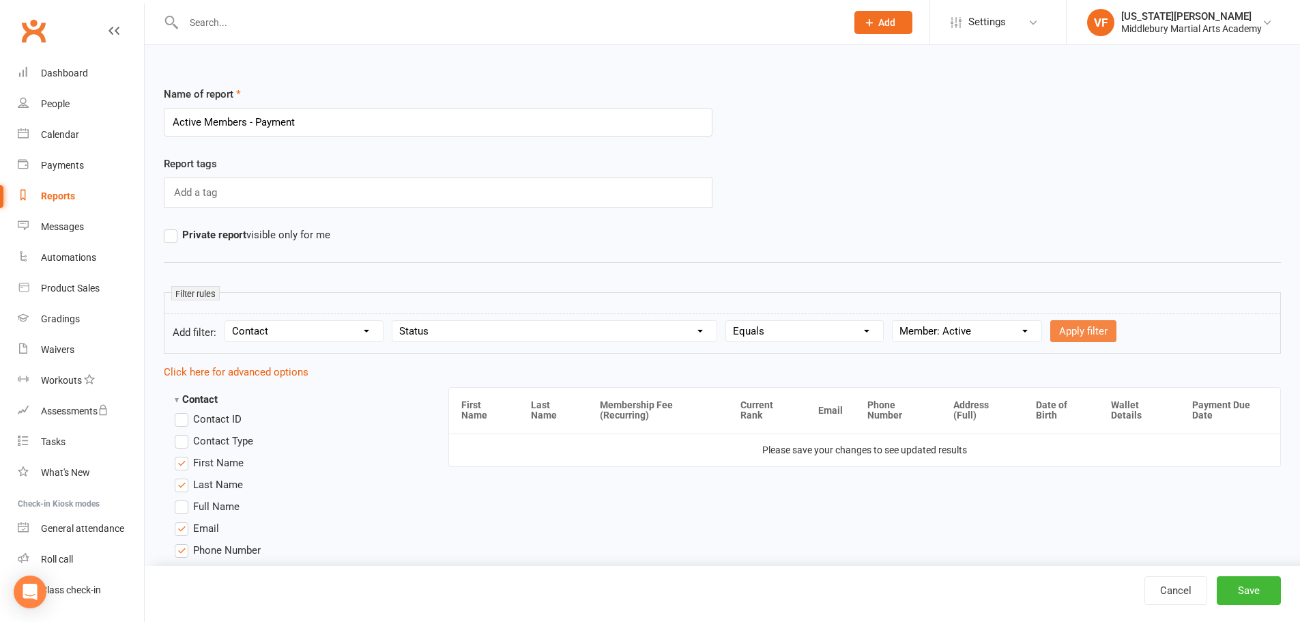
select select
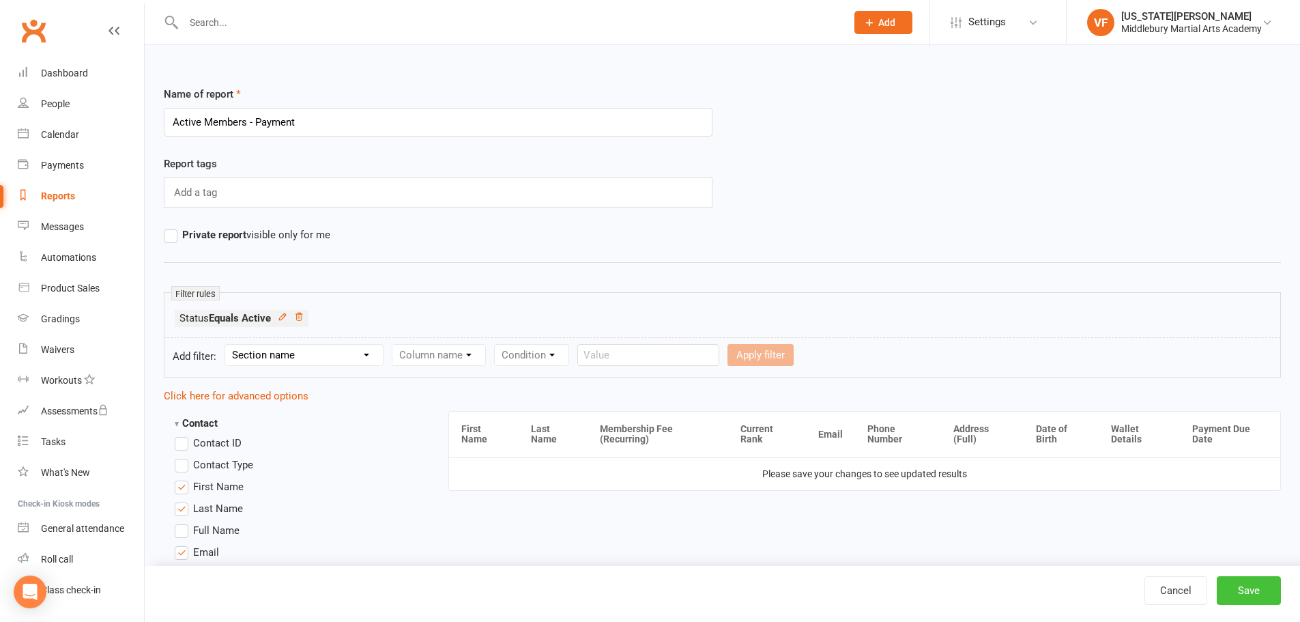
click at [1233, 581] on button "Save" at bounding box center [1249, 590] width 64 height 29
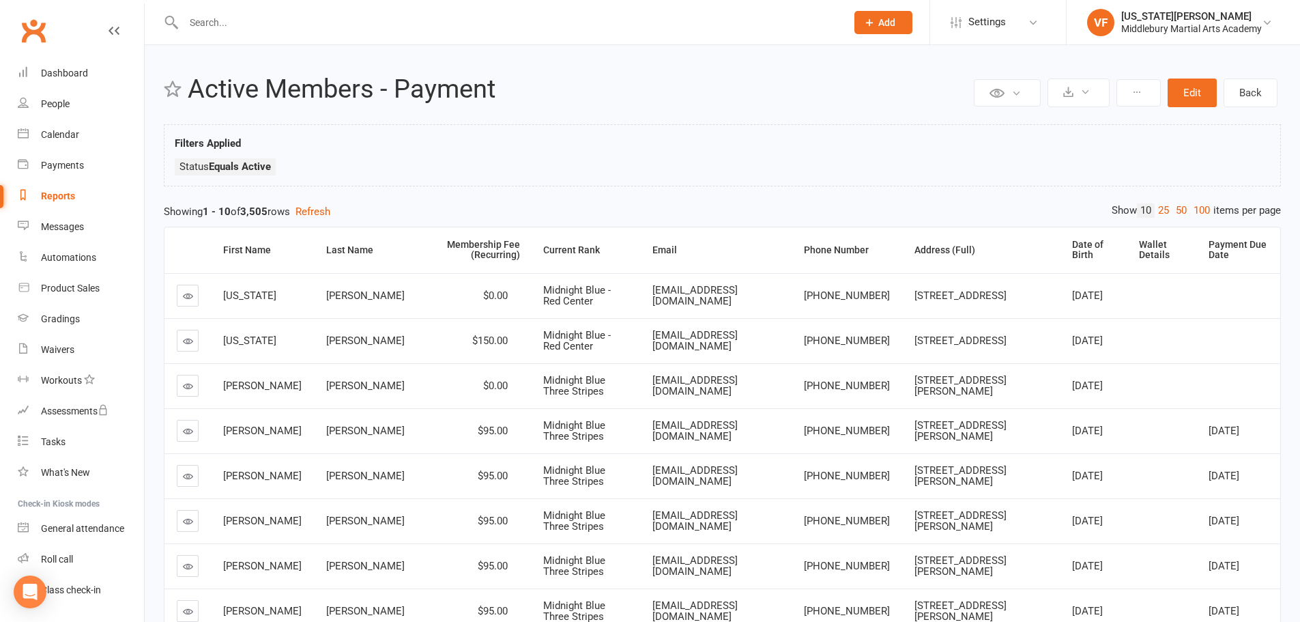
click at [53, 188] on link "Reports" at bounding box center [81, 196] width 126 height 31
select select "100"
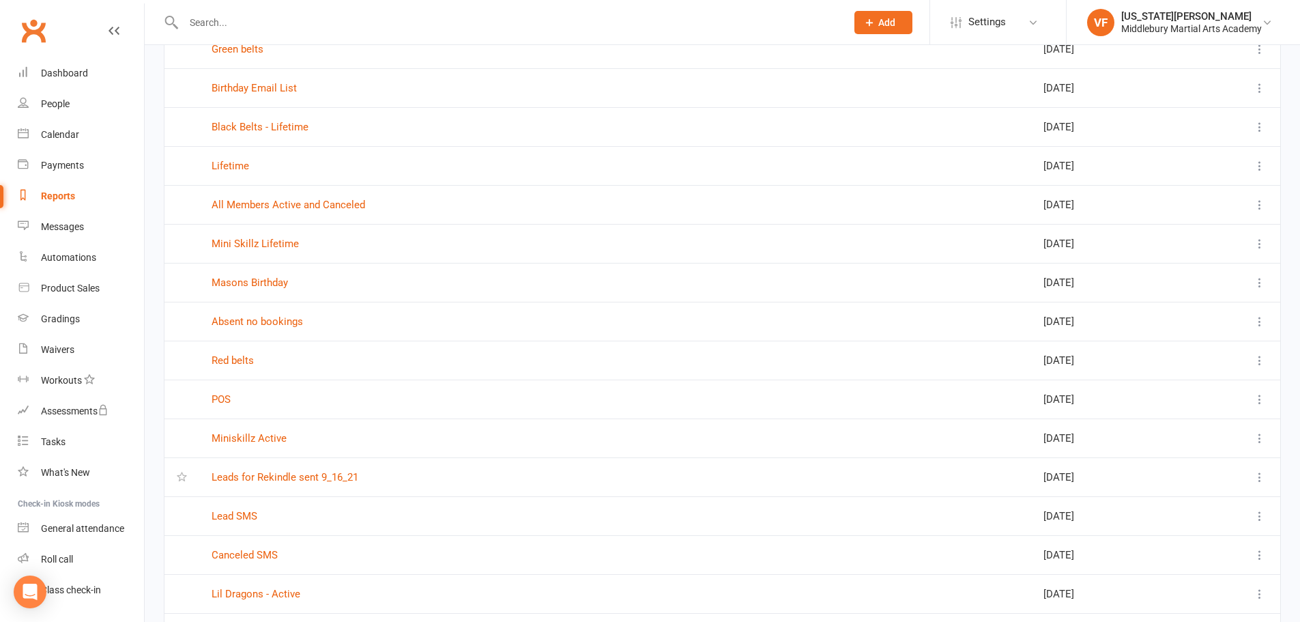
scroll to position [614, 0]
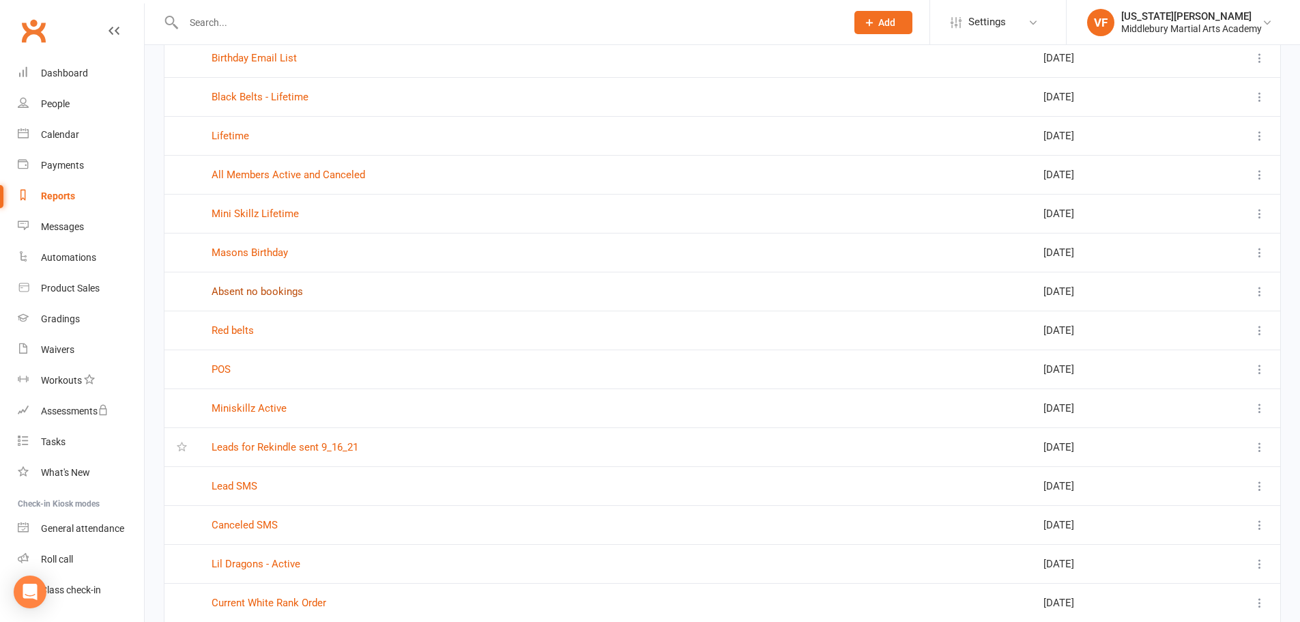
click at [286, 294] on link "Absent no bookings" at bounding box center [257, 291] width 91 height 12
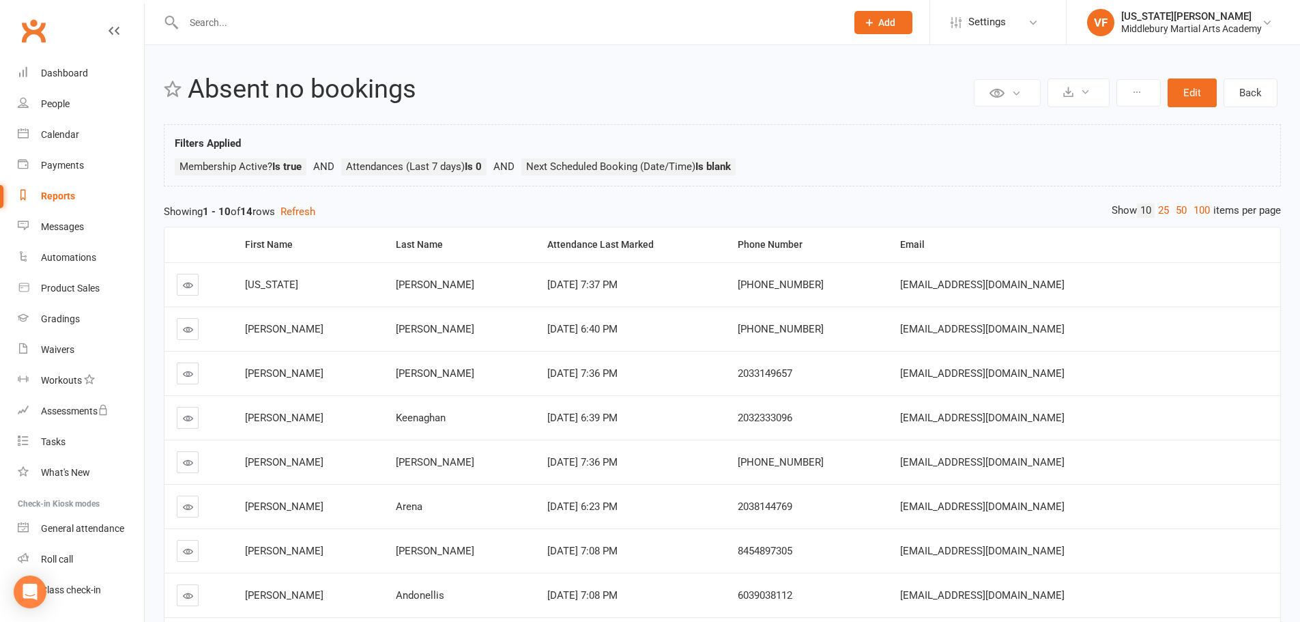
scroll to position [193, 0]
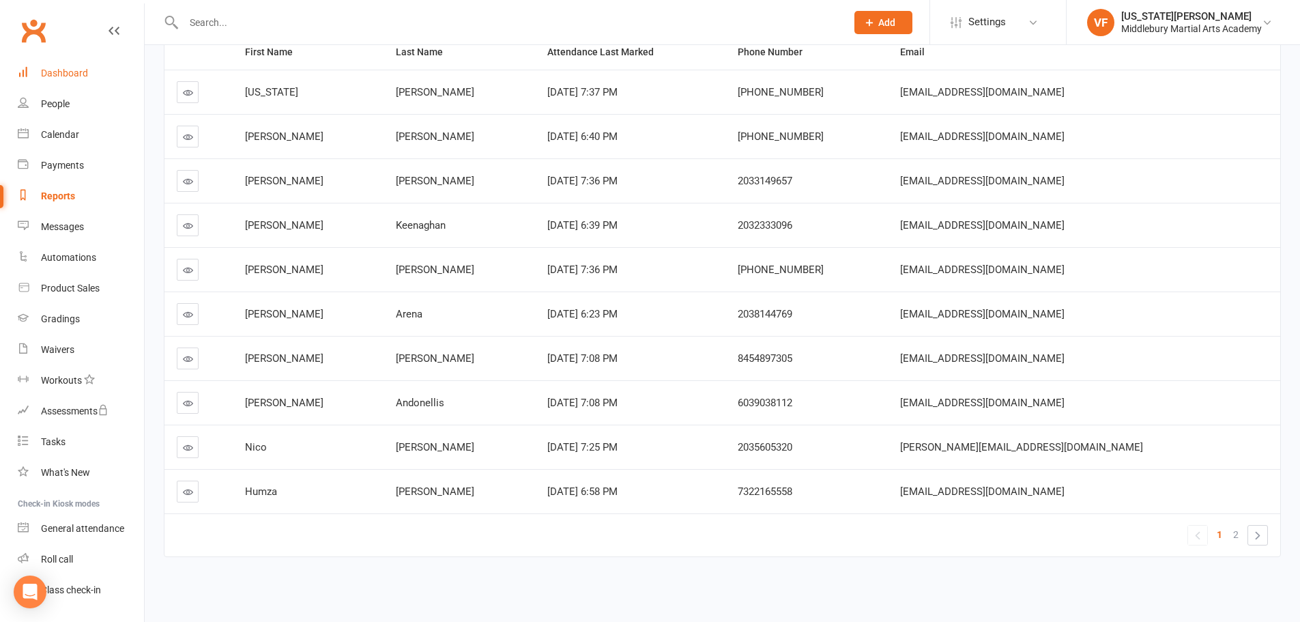
click at [84, 74] on div "Dashboard" at bounding box center [64, 73] width 47 height 11
